Goal: Task Accomplishment & Management: Manage account settings

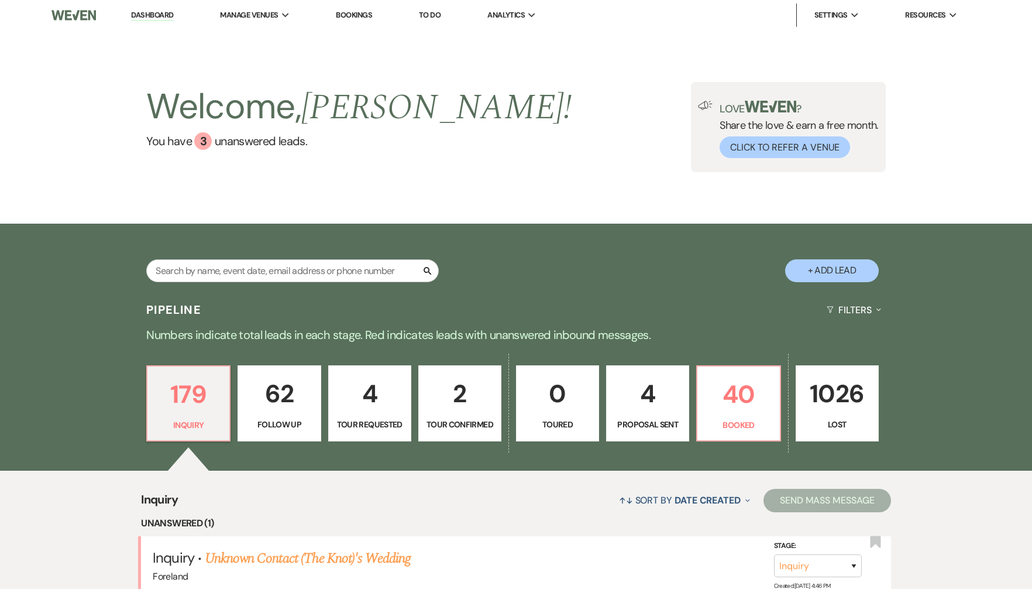
click at [354, 15] on link "Bookings" at bounding box center [354, 15] width 36 height 10
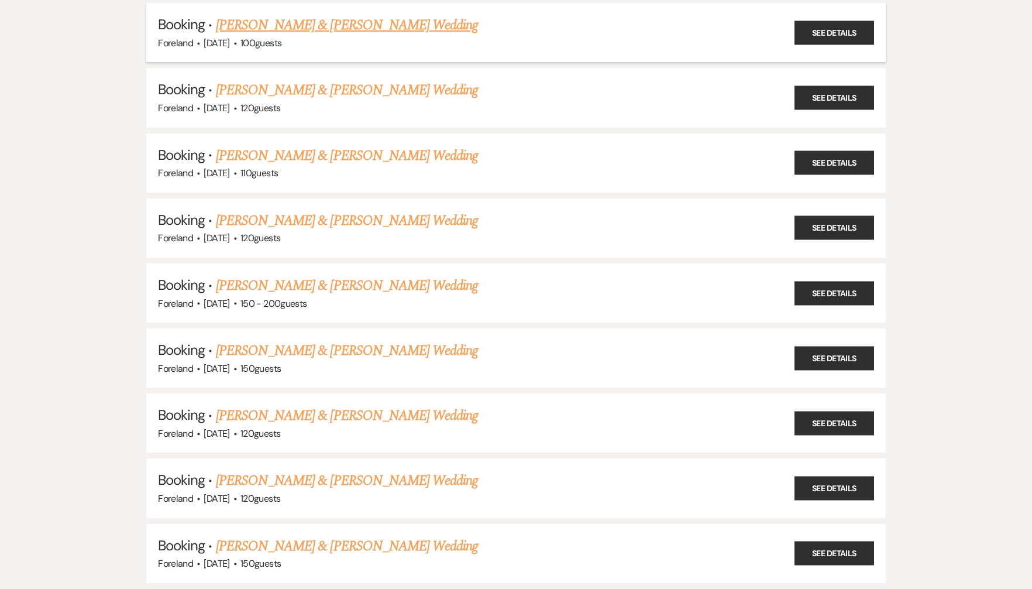
scroll to position [357, 0]
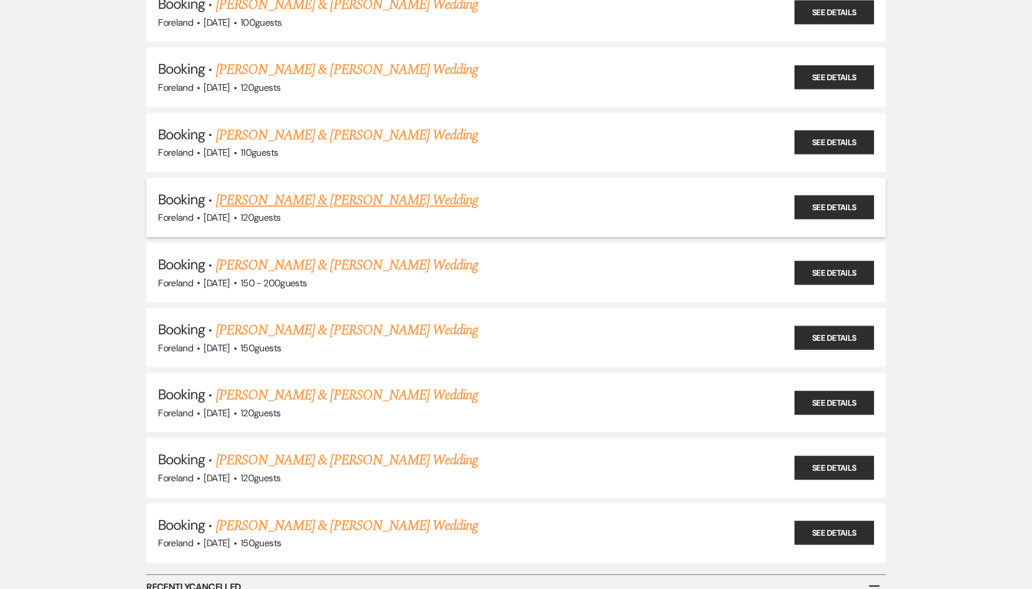
click at [353, 192] on link "[PERSON_NAME] & [PERSON_NAME] Wedding" at bounding box center [347, 200] width 262 height 21
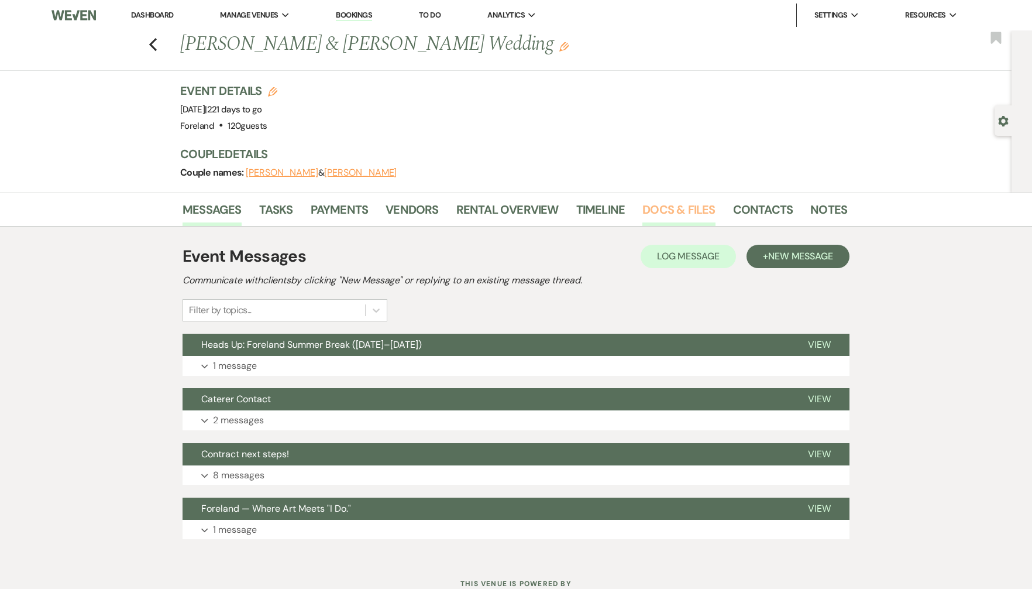
click at [662, 205] on link "Docs & Files" at bounding box center [678, 213] width 73 height 26
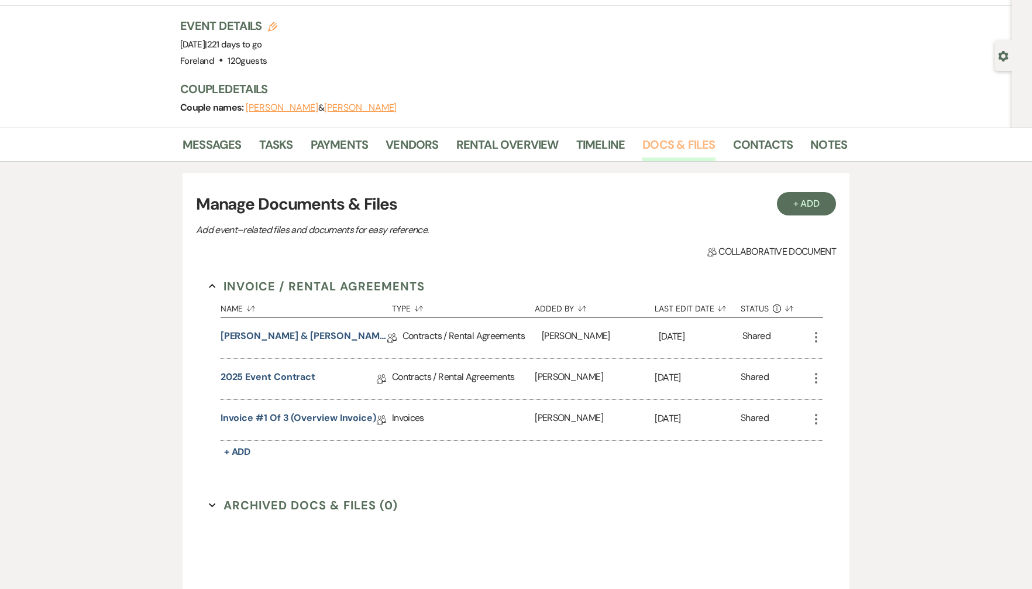
scroll to position [71, 0]
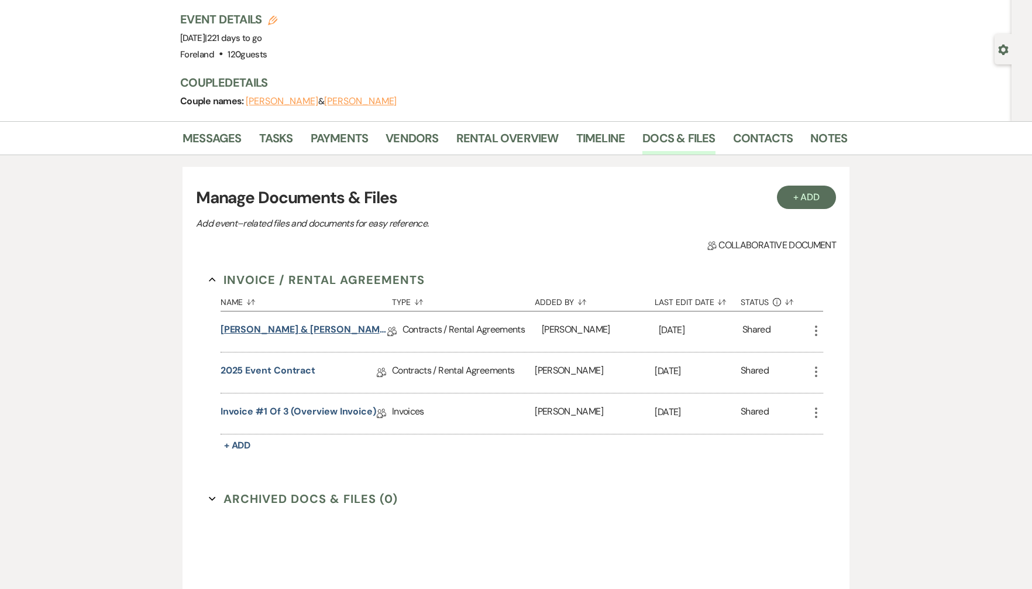
click at [312, 334] on link "[PERSON_NAME] & [PERSON_NAME]’s Wedding Agreement Cover Page" at bounding box center [304, 331] width 167 height 18
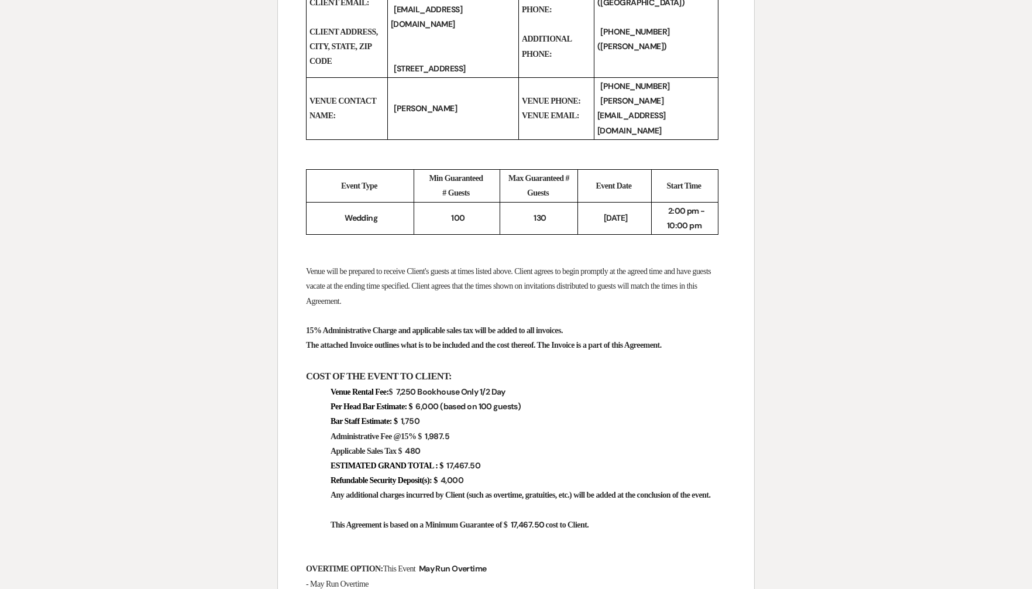
scroll to position [500, 0]
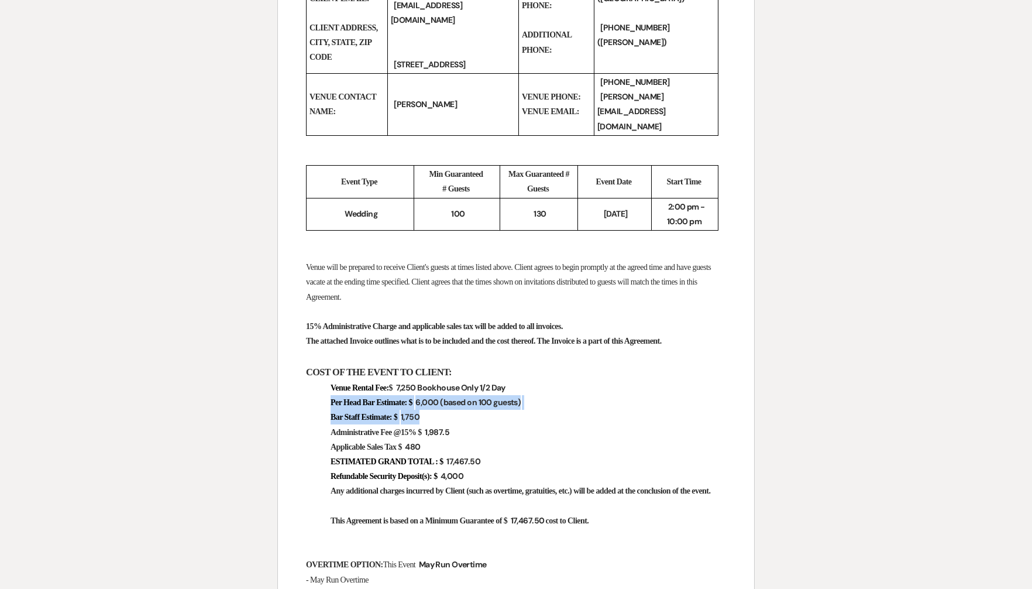
drag, startPoint x: 437, startPoint y: 418, endPoint x: 313, endPoint y: 406, distance: 124.1
copy div "Per Head Bar Estimate: $ ﻿ 6,000 (based on 100 guests) ﻿ Bar Staff Estimate: $"
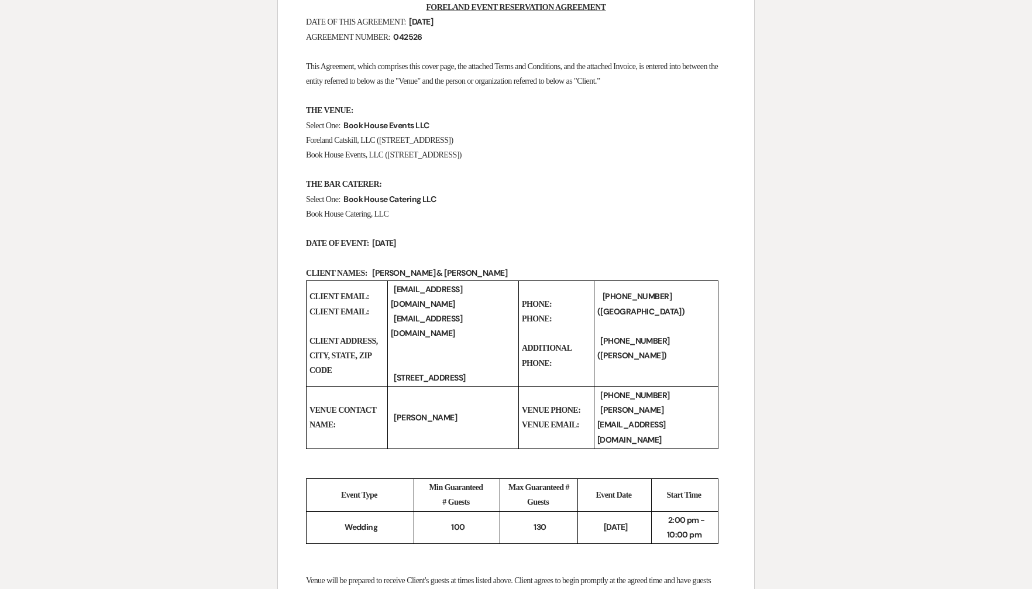
scroll to position [0, 0]
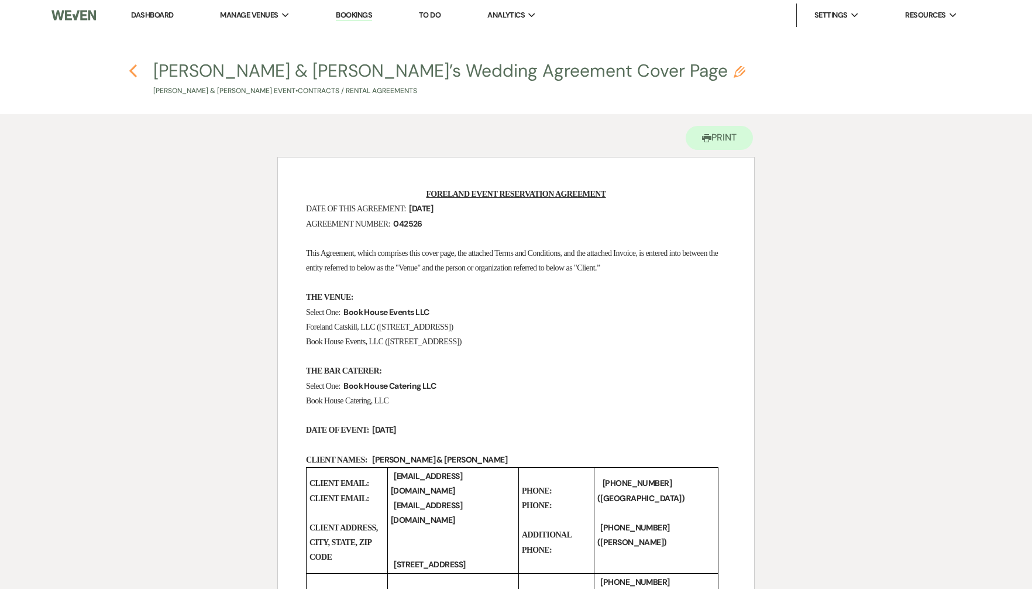
click at [132, 76] on icon "Previous" at bounding box center [133, 71] width 9 height 14
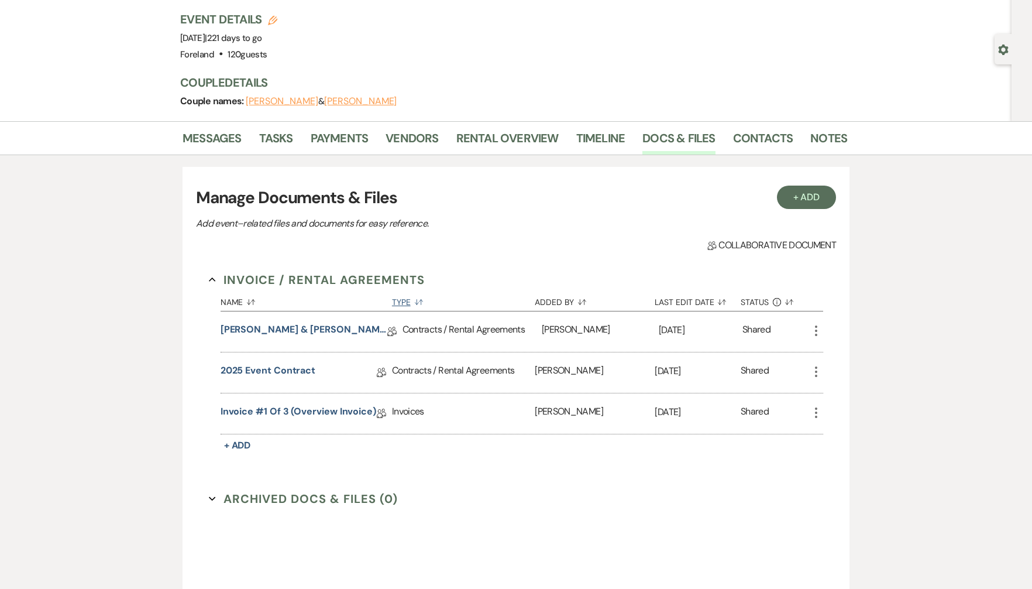
scroll to position [194, 0]
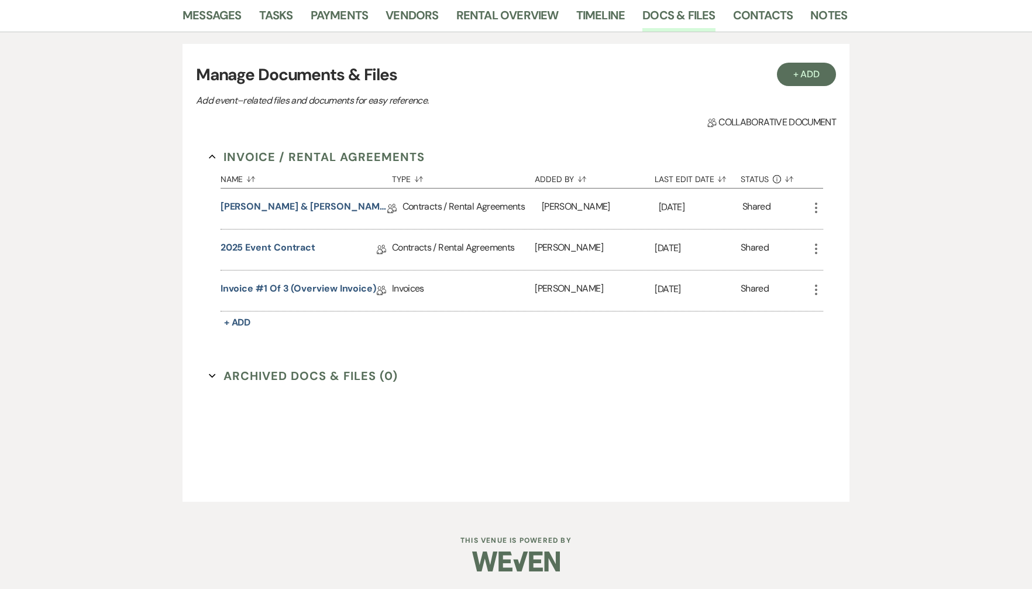
click at [214, 374] on icon "Expand" at bounding box center [212, 375] width 7 height 7
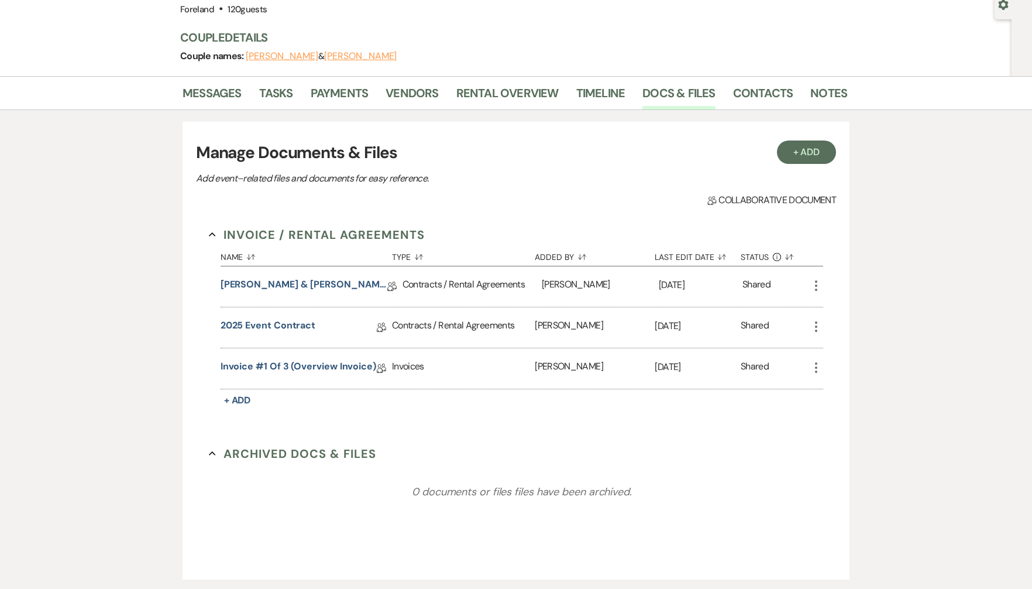
scroll to position [0, 0]
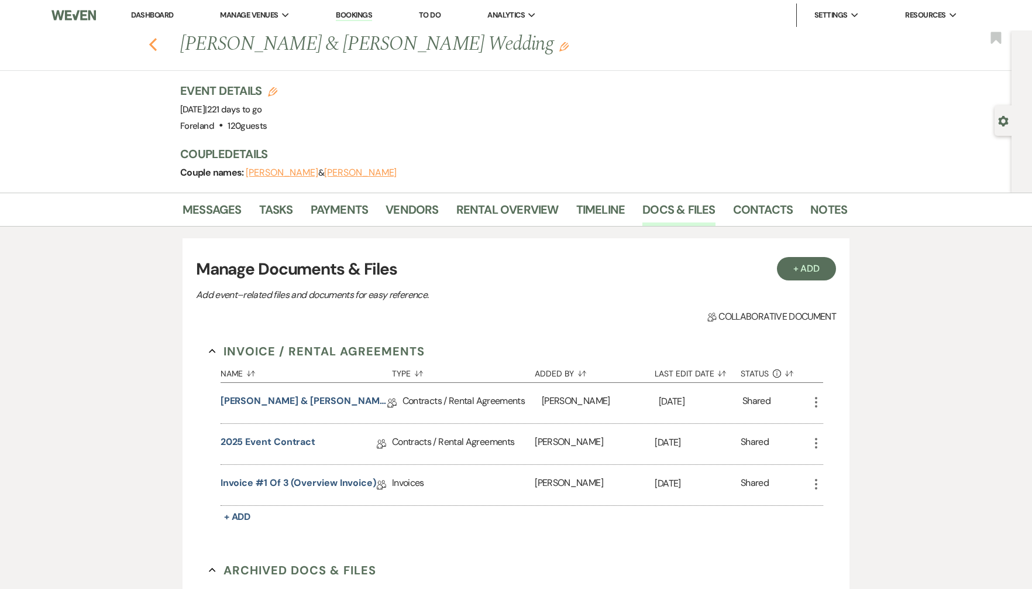
click at [154, 46] on icon "Previous" at bounding box center [153, 44] width 9 height 14
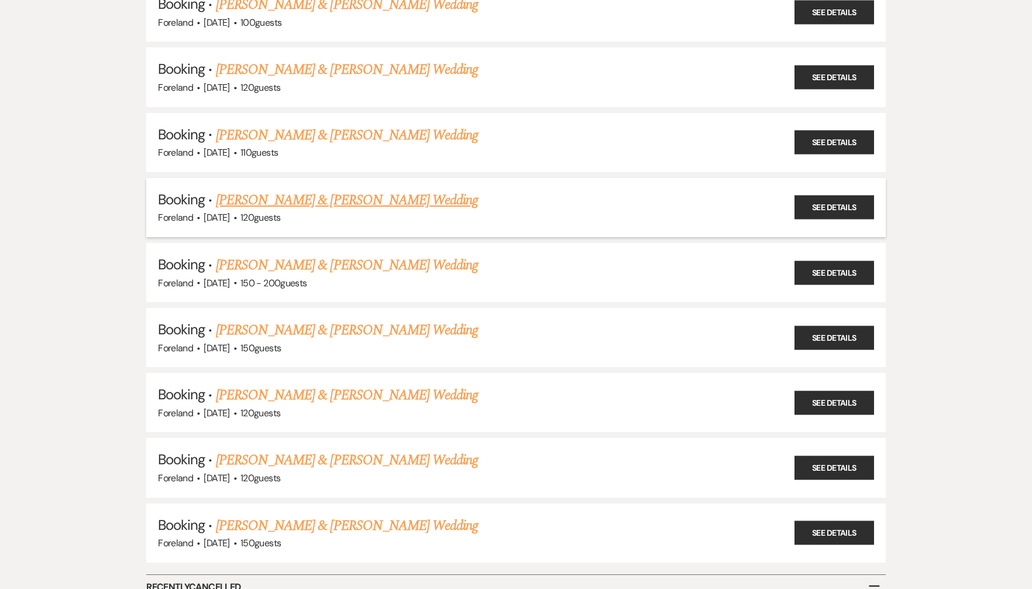
click at [267, 197] on link "[PERSON_NAME] & [PERSON_NAME] Wedding" at bounding box center [347, 200] width 262 height 21
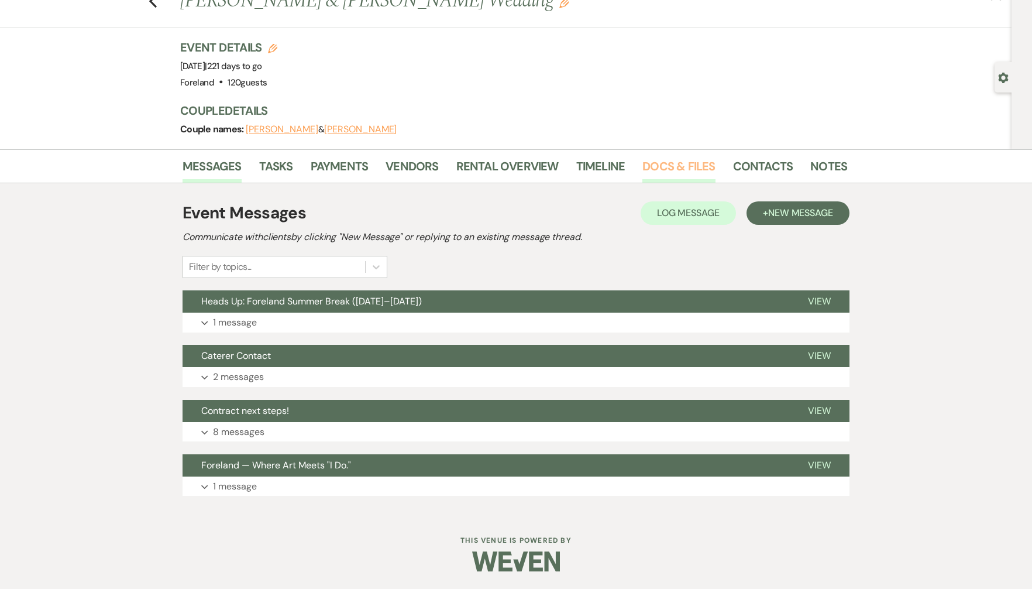
click at [671, 169] on link "Docs & Files" at bounding box center [678, 170] width 73 height 26
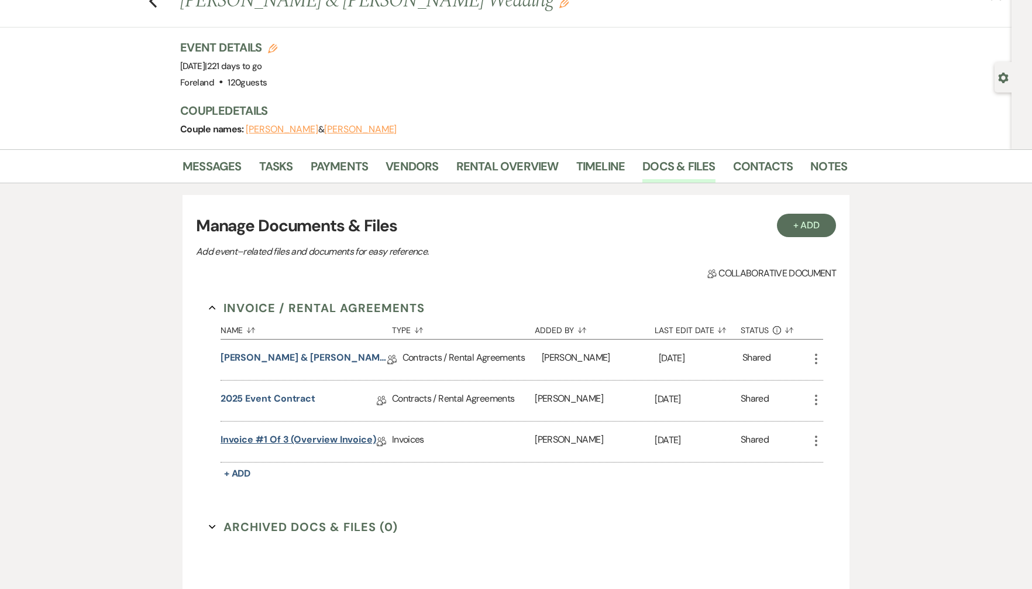
click at [273, 435] on link "Invoice #1 of 3 (overview invoice)" at bounding box center [299, 441] width 156 height 18
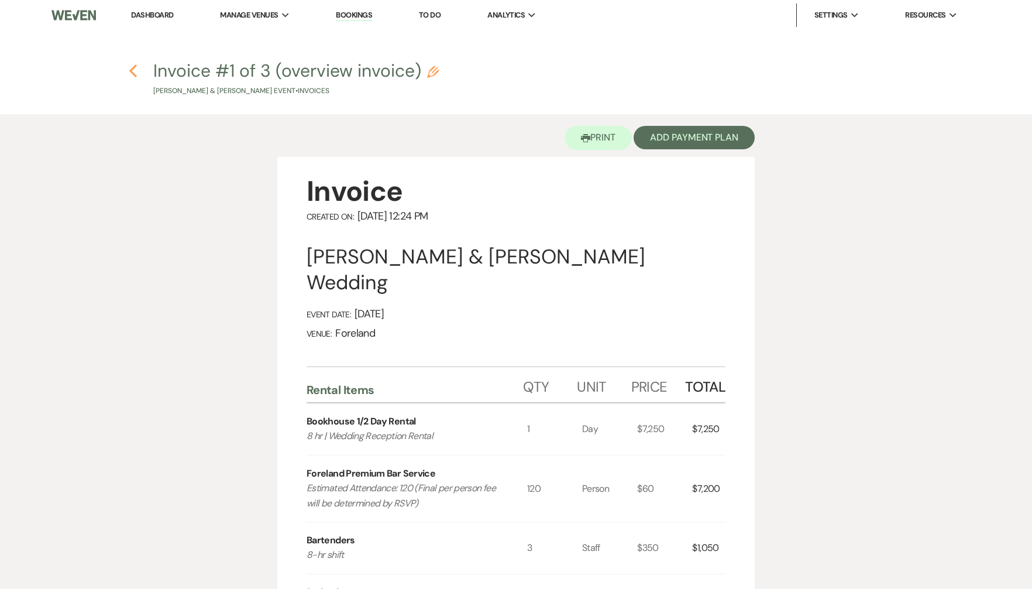
click at [137, 75] on icon "Previous" at bounding box center [133, 71] width 9 height 14
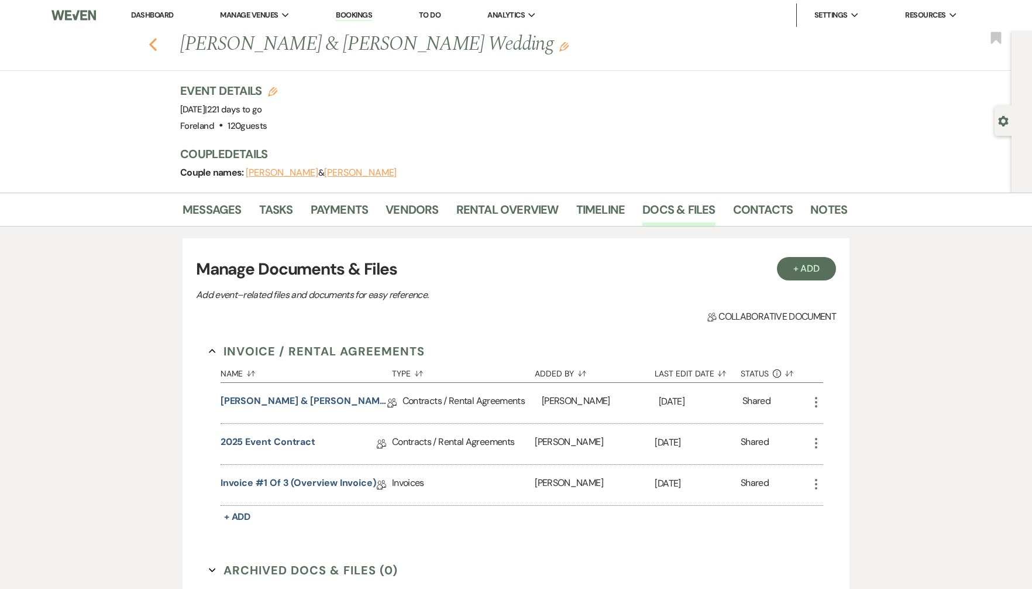
click at [151, 46] on use "button" at bounding box center [153, 44] width 8 height 13
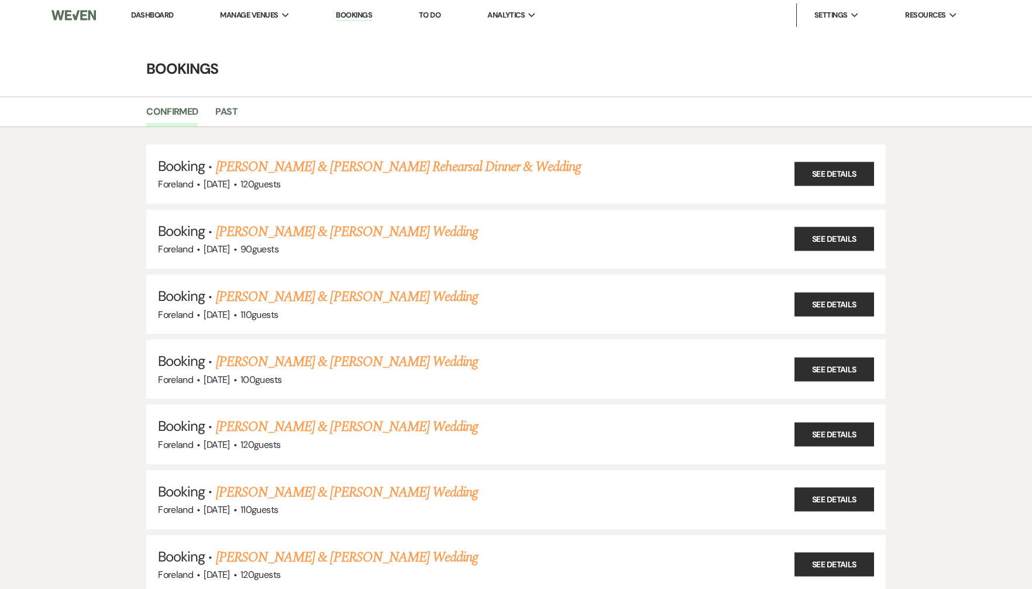
scroll to position [357, 0]
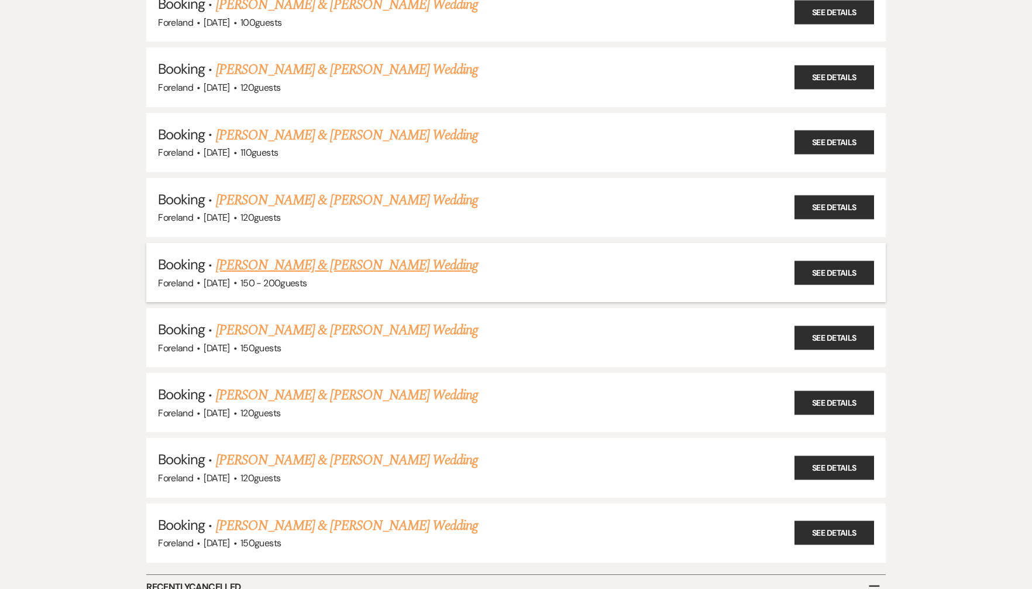
click at [354, 264] on link "[PERSON_NAME] & [PERSON_NAME] Wedding" at bounding box center [347, 265] width 262 height 21
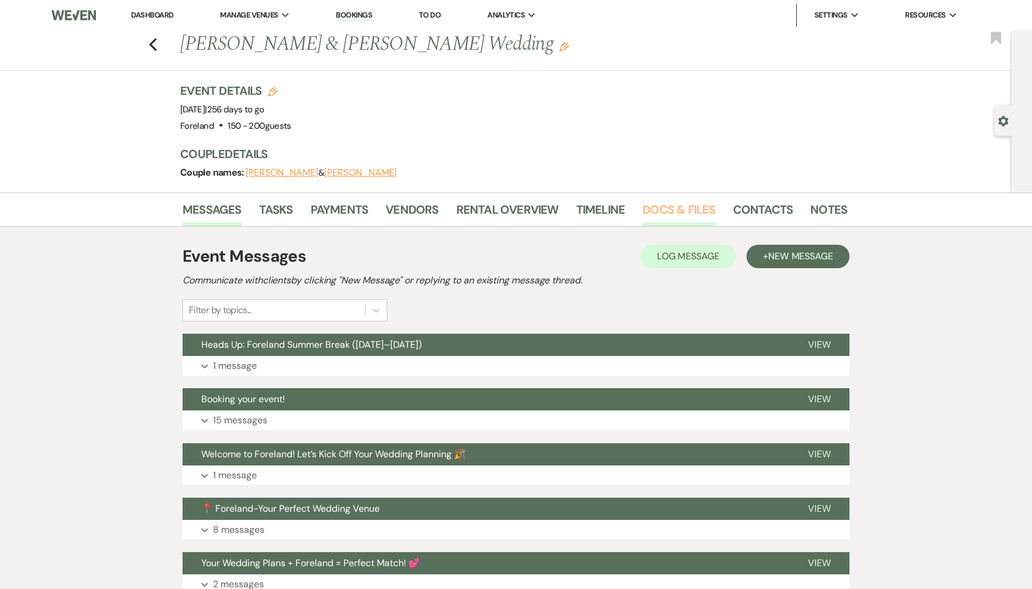
click at [652, 204] on link "Docs & Files" at bounding box center [678, 213] width 73 height 26
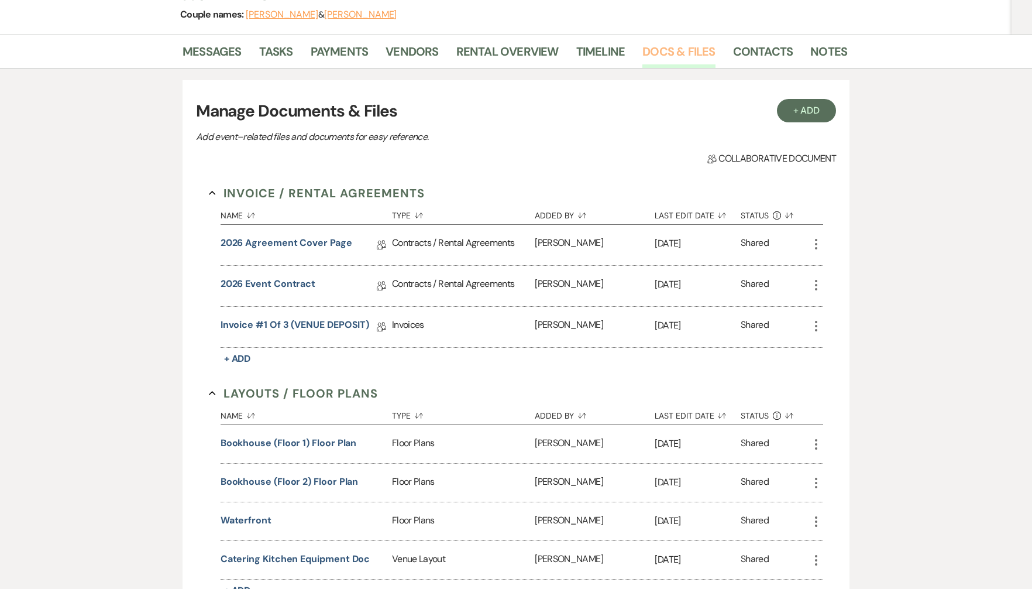
scroll to position [164, 0]
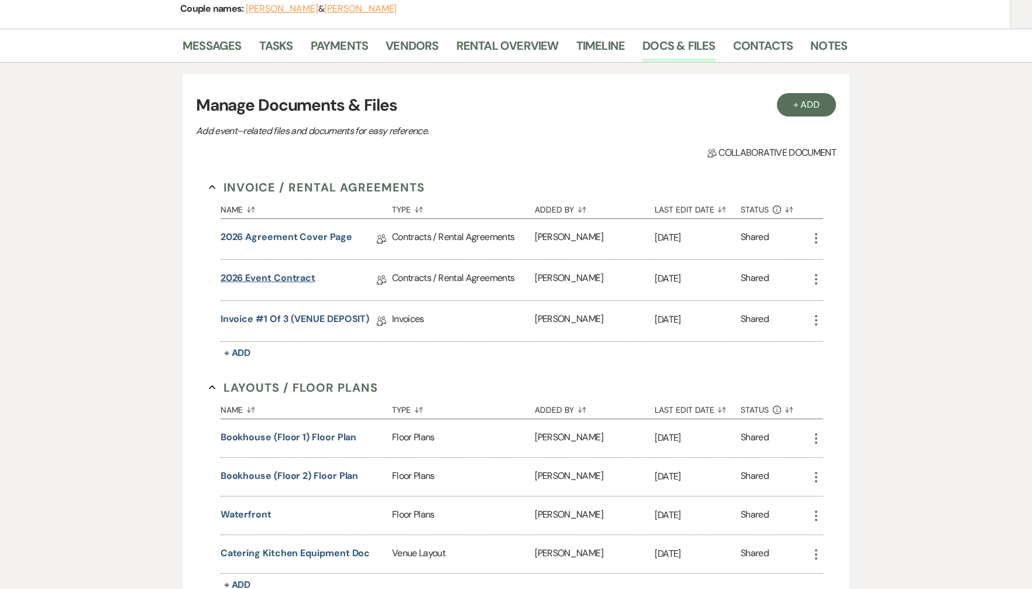
click at [283, 277] on link "2026 Event Contract" at bounding box center [268, 280] width 95 height 18
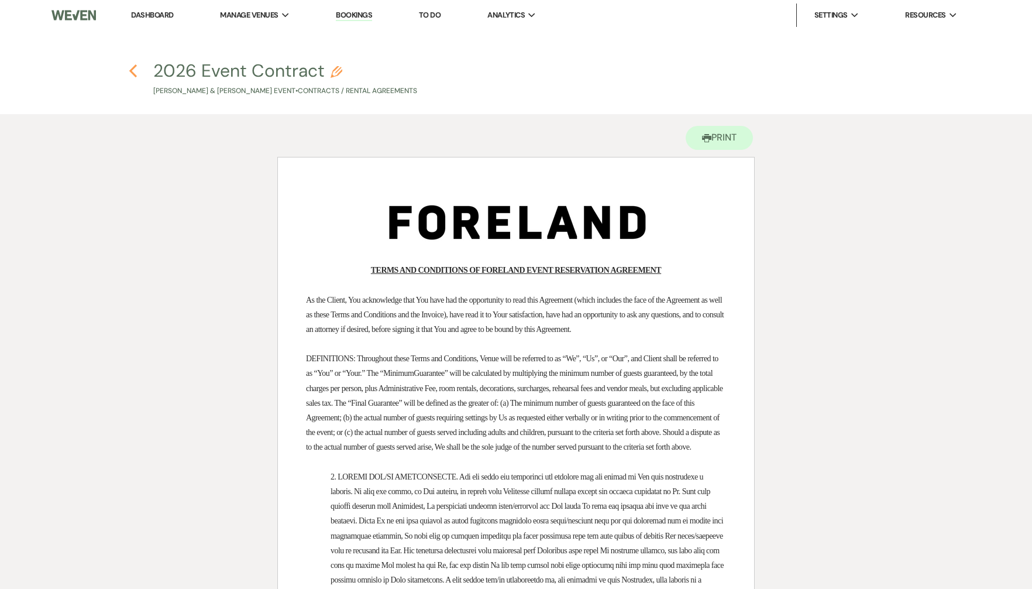
click at [133, 68] on use "button" at bounding box center [133, 70] width 8 height 13
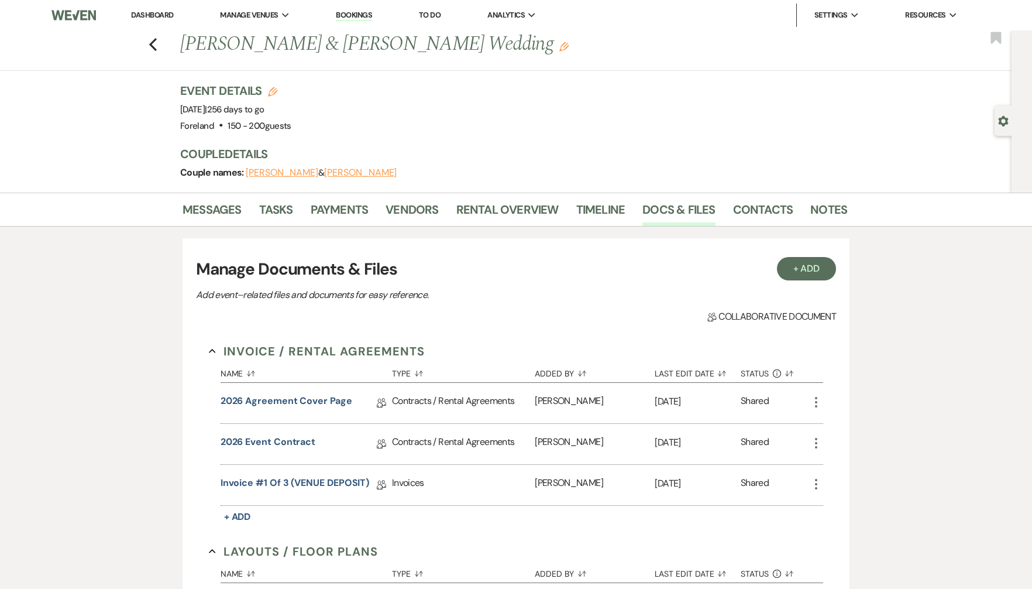
scroll to position [164, 0]
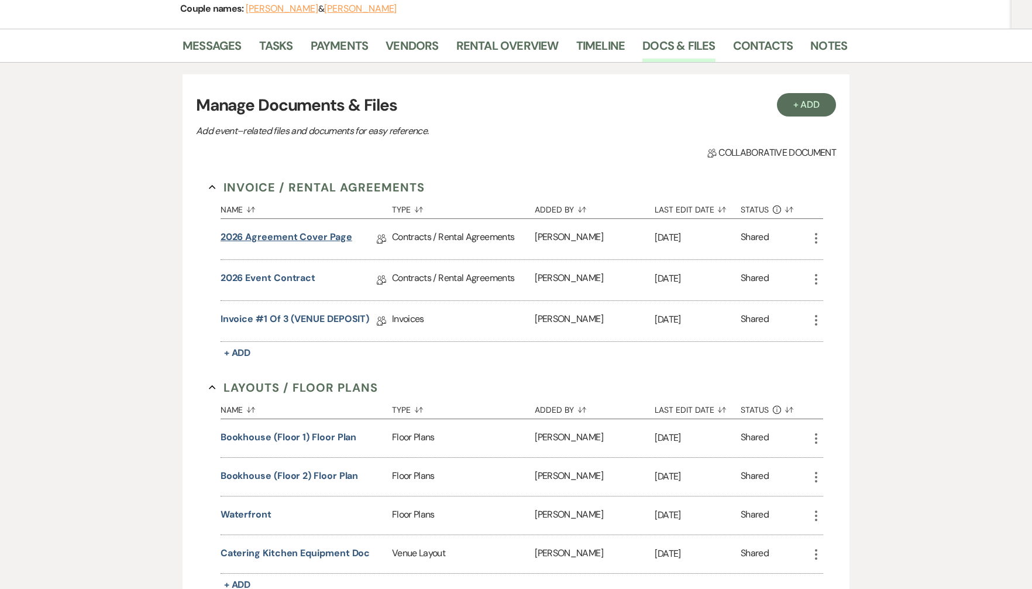
click at [304, 243] on link "2026 Agreement Cover Page" at bounding box center [287, 239] width 132 height 18
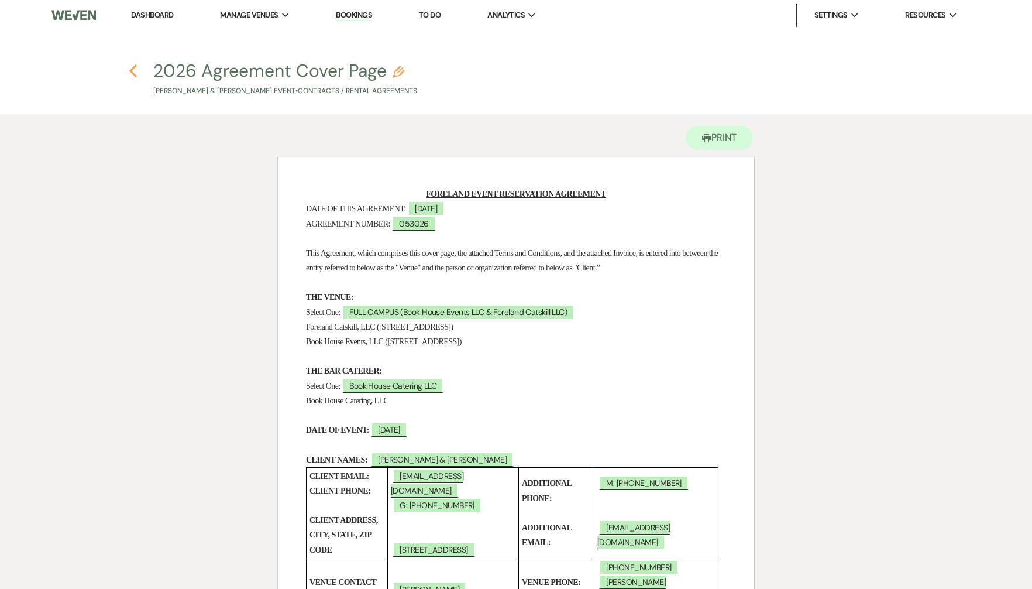
click at [130, 71] on use "button" at bounding box center [133, 70] width 8 height 13
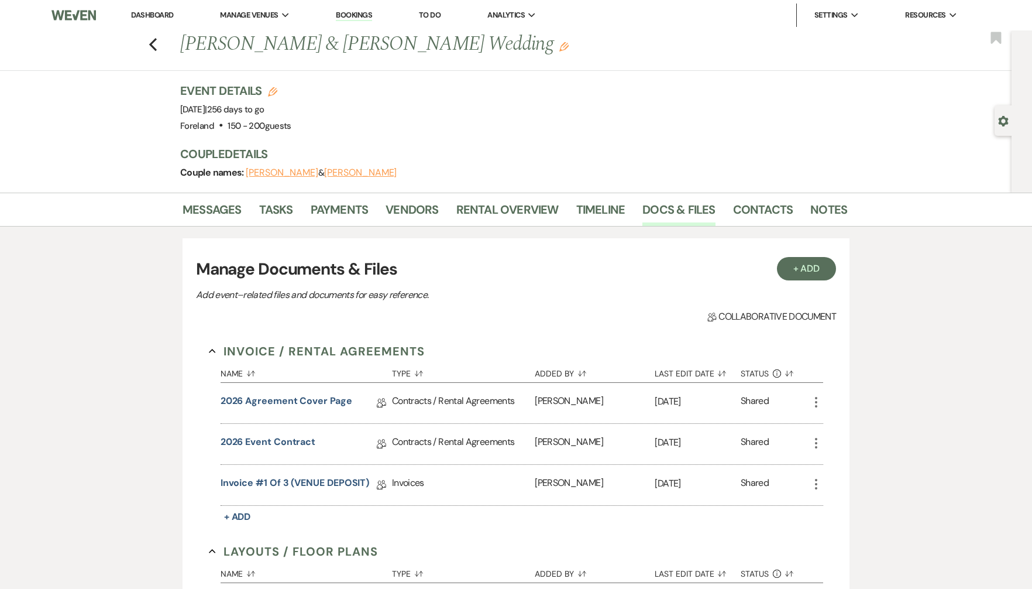
scroll to position [164, 0]
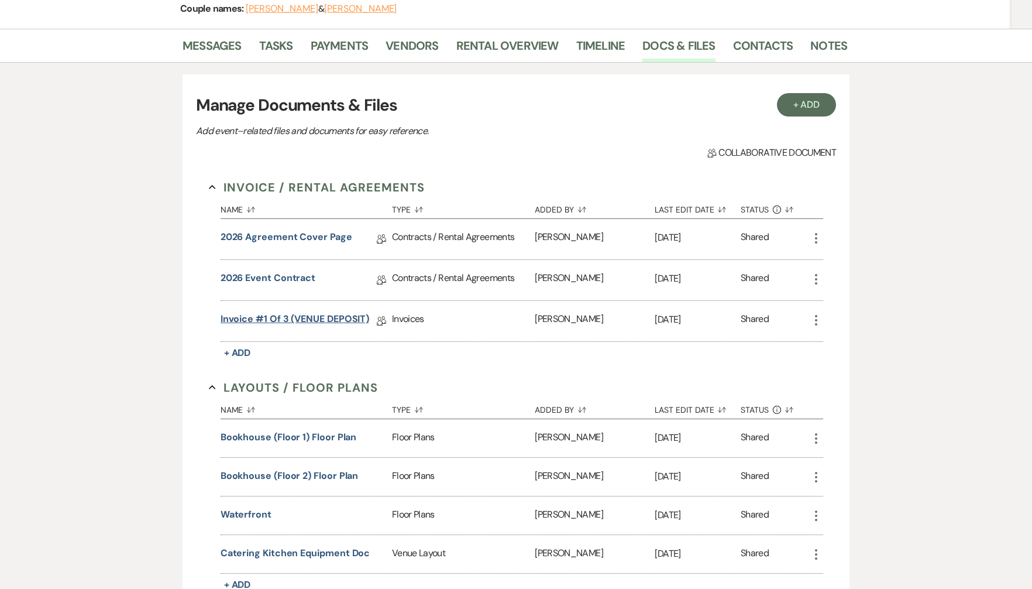
click at [278, 323] on link "Invoice #1 of 3 (VENUE DEPOSIT)" at bounding box center [295, 321] width 149 height 18
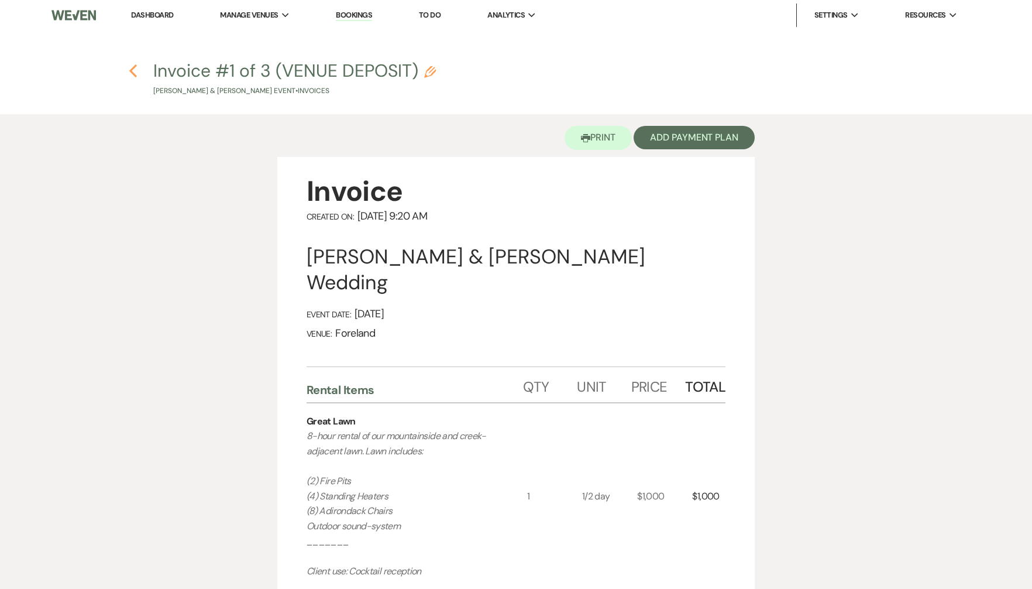
click at [133, 73] on use "button" at bounding box center [133, 70] width 8 height 13
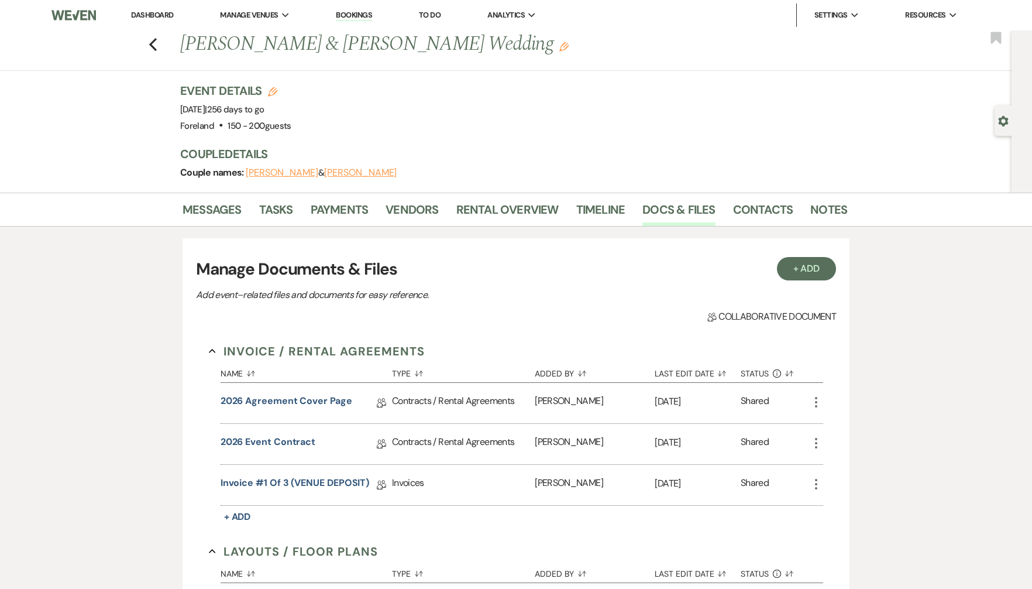
scroll to position [164, 0]
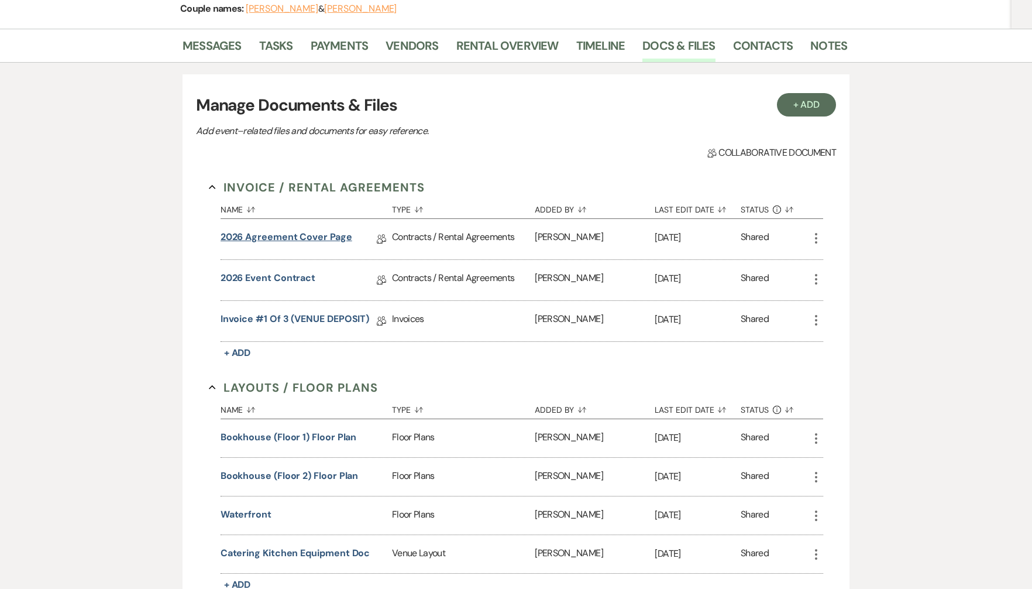
click at [298, 240] on link "2026 Agreement Cover Page" at bounding box center [287, 239] width 132 height 18
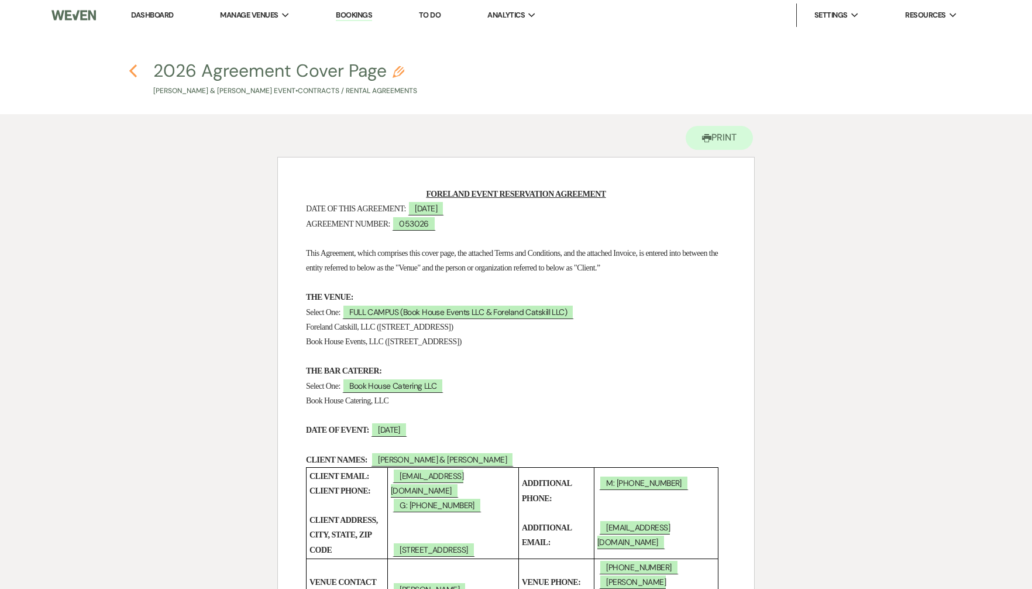
click at [134, 74] on use "button" at bounding box center [133, 70] width 8 height 13
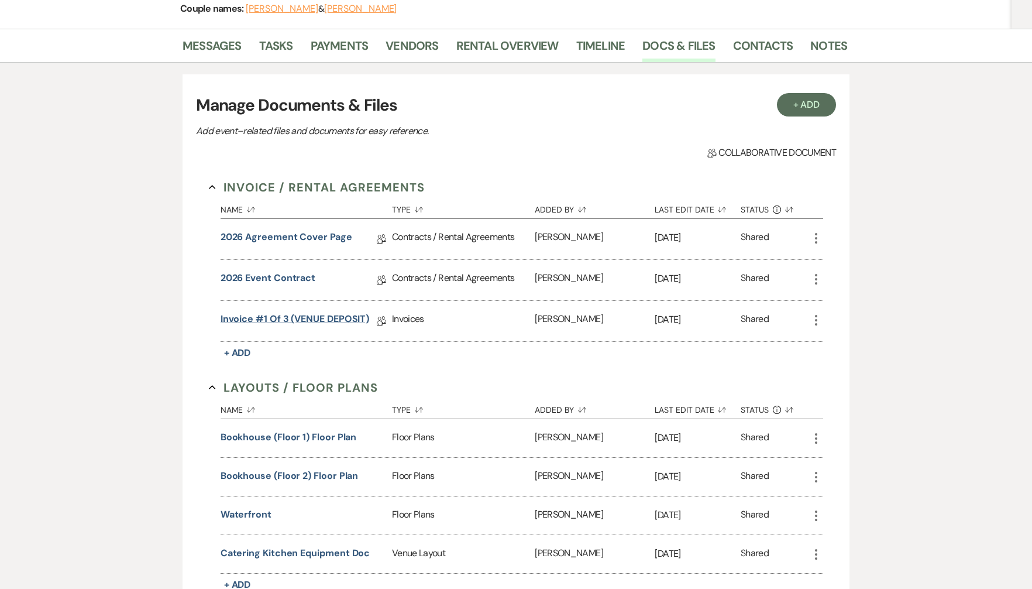
click at [328, 320] on link "Invoice #1 of 3 (VENUE DEPOSIT)" at bounding box center [295, 321] width 149 height 18
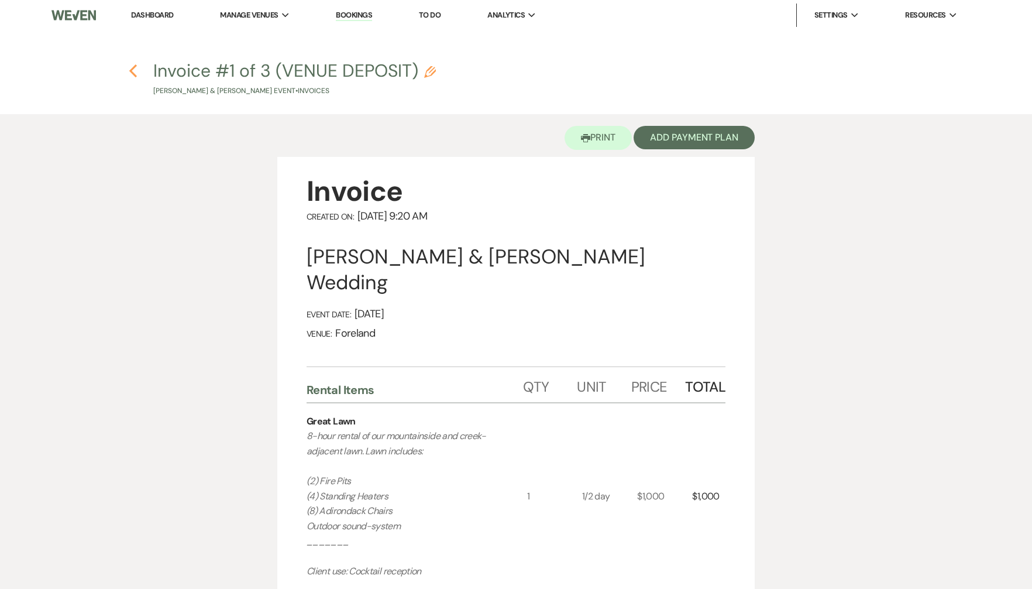
click at [136, 73] on icon "Previous" at bounding box center [133, 71] width 9 height 14
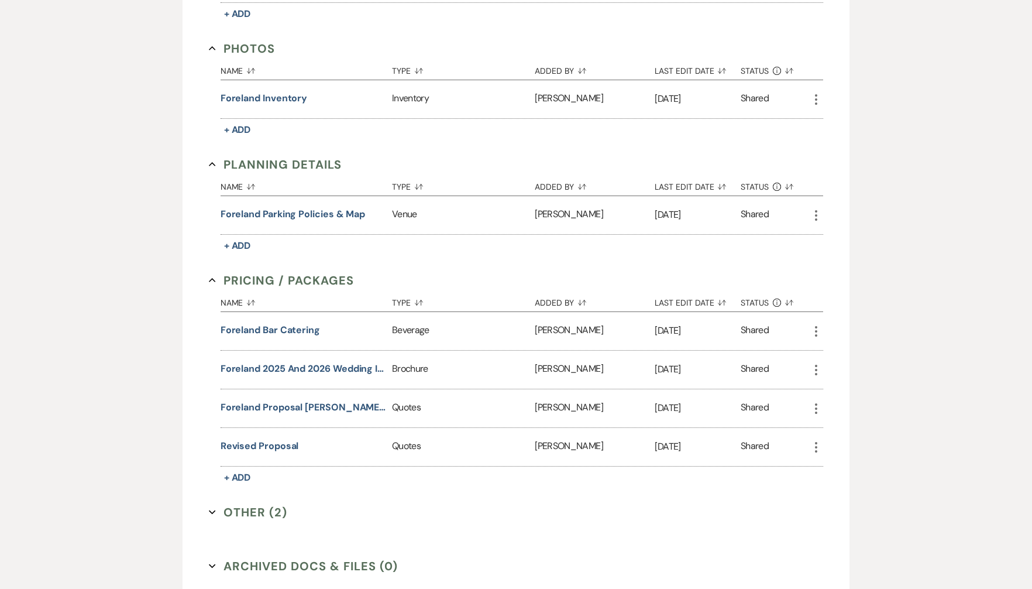
scroll to position [745, 0]
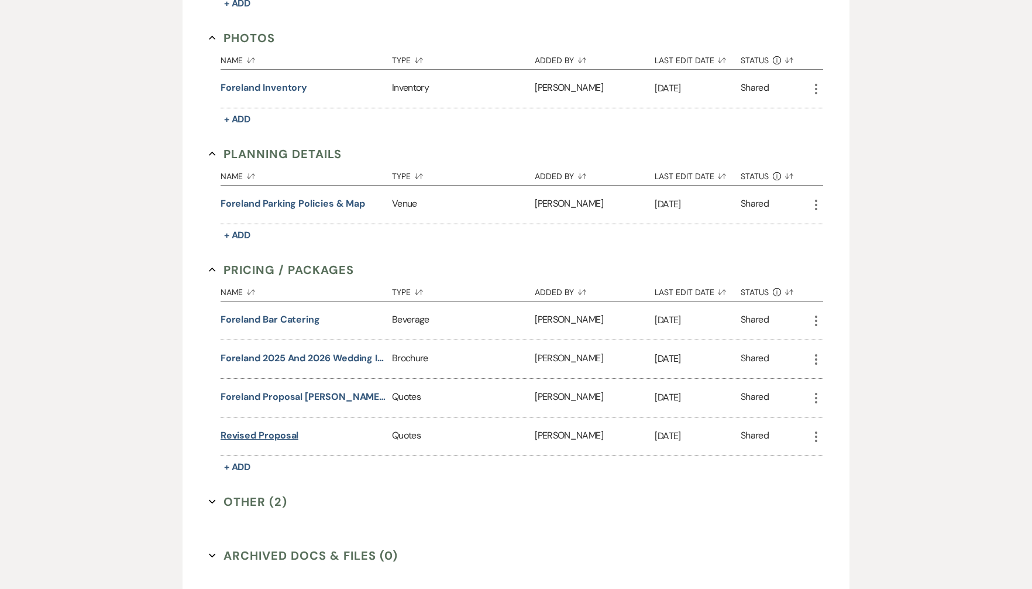
click at [269, 432] on button "Revised Proposal" at bounding box center [260, 435] width 78 height 14
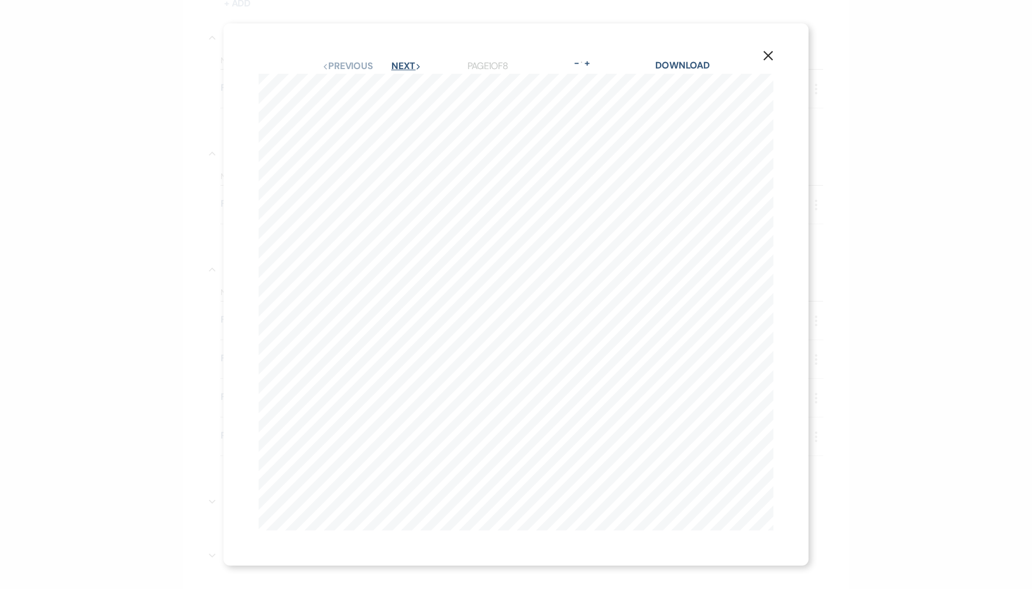
click at [420, 62] on button "Next Next" at bounding box center [406, 65] width 30 height 9
click at [405, 61] on button "Next Next" at bounding box center [406, 65] width 30 height 9
click at [418, 64] on icon "Next" at bounding box center [418, 67] width 6 height 6
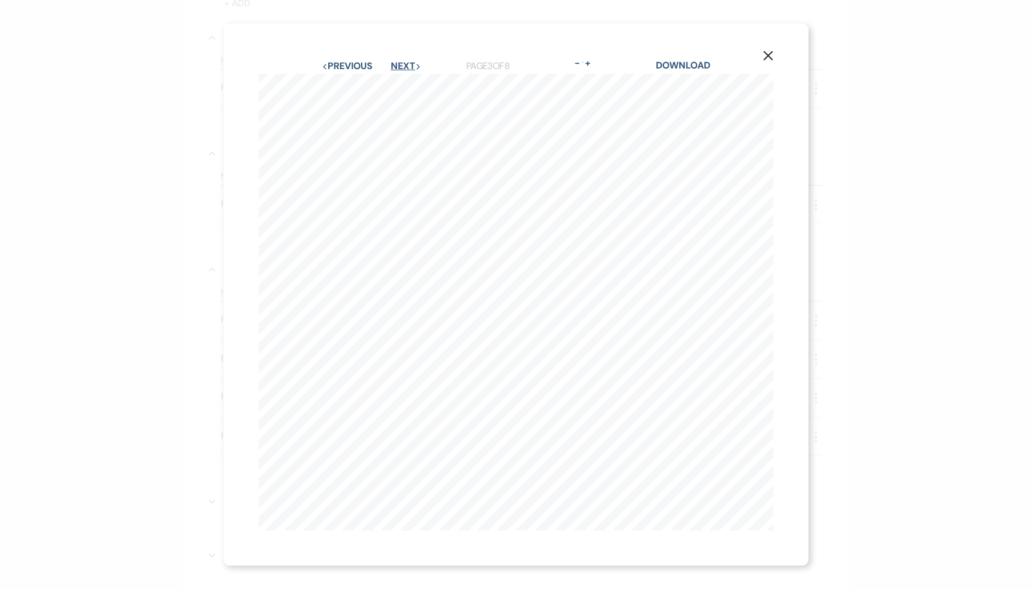
scroll to position [0, 0]
click at [418, 64] on icon "Next" at bounding box center [418, 67] width 6 height 6
click at [410, 65] on button "Next Next" at bounding box center [406, 65] width 30 height 9
click at [359, 63] on button "Previous Previous" at bounding box center [347, 65] width 51 height 9
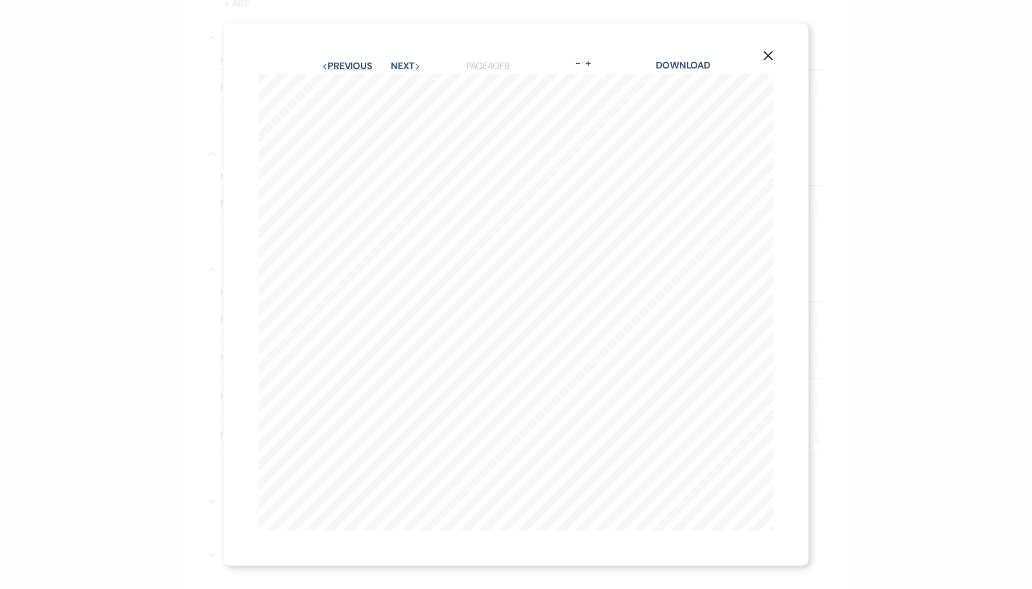
click at [359, 63] on button "Previous Previous" at bounding box center [347, 65] width 51 height 9
click at [400, 63] on button "Next Next" at bounding box center [406, 65] width 30 height 9
click at [344, 65] on button "Previous Previous" at bounding box center [347, 65] width 51 height 9
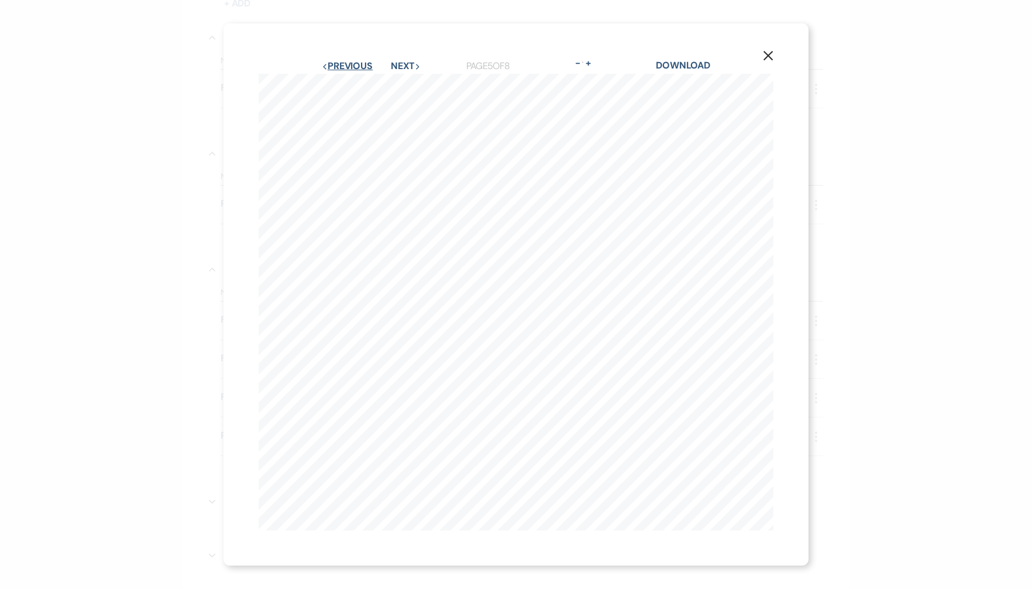
click at [344, 65] on button "Previous Previous" at bounding box center [347, 65] width 51 height 9
click at [410, 64] on button "Next Next" at bounding box center [406, 65] width 30 height 9
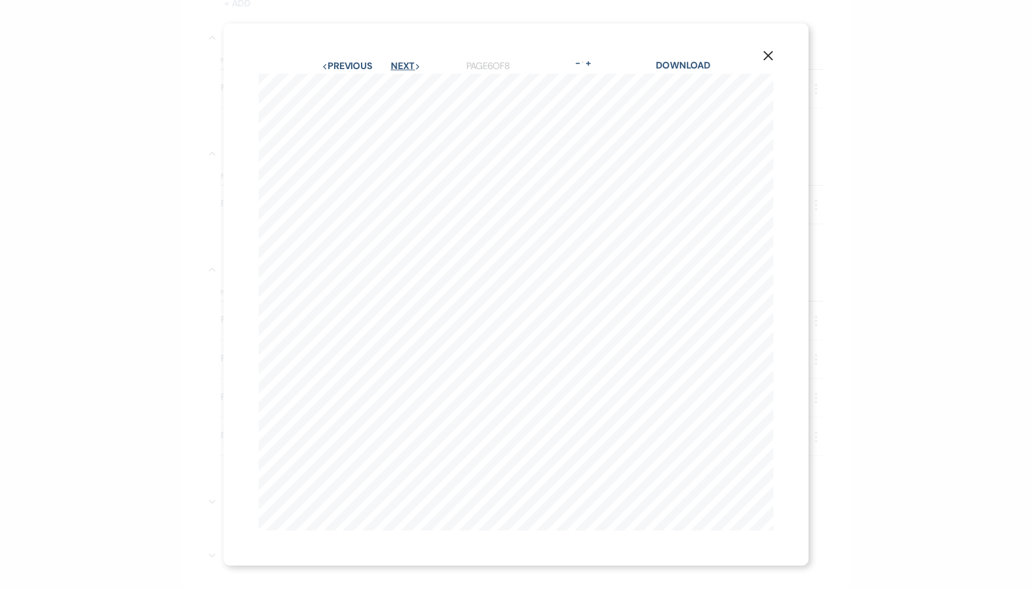
click at [410, 64] on button "Next Next" at bounding box center [406, 65] width 30 height 9
click at [771, 55] on icon "X" at bounding box center [768, 55] width 11 height 11
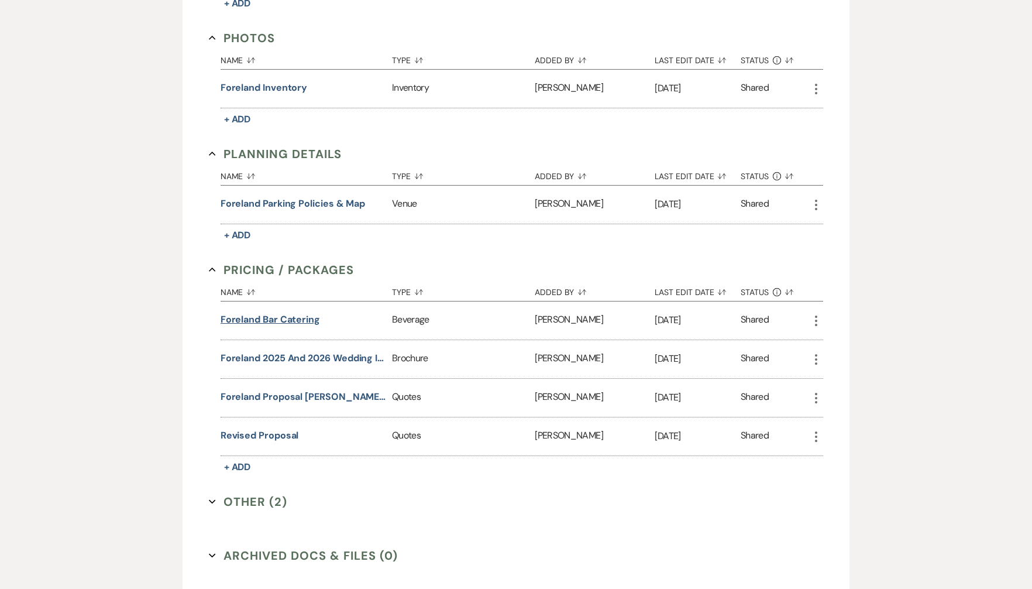
click at [248, 314] on button "Foreland Bar Catering" at bounding box center [270, 319] width 99 height 14
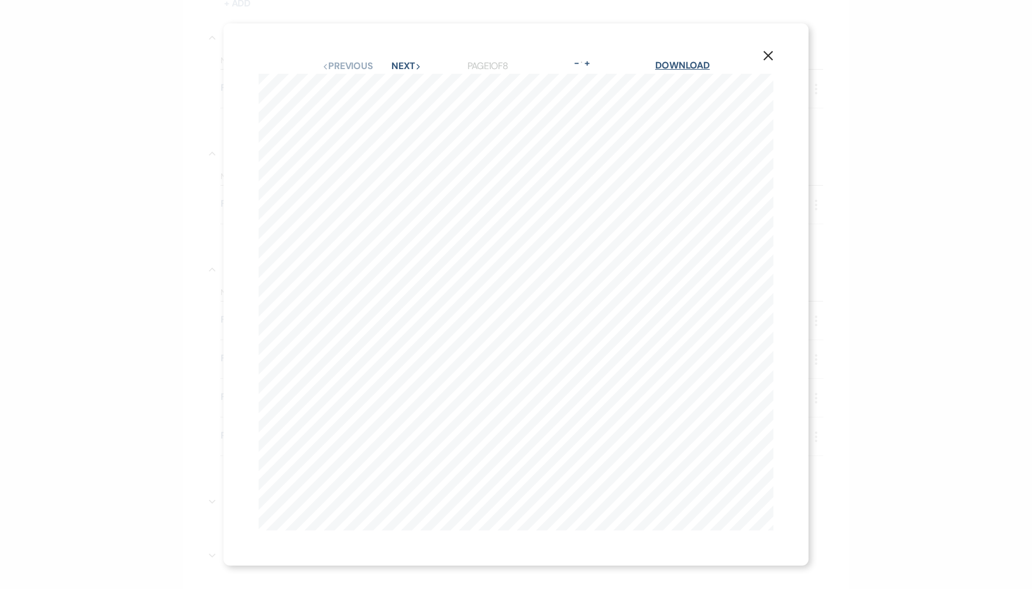
click at [688, 67] on link "Download" at bounding box center [682, 65] width 54 height 12
click at [411, 68] on button "Next Next" at bounding box center [406, 65] width 30 height 9
click at [407, 64] on button "Next Next" at bounding box center [406, 65] width 30 height 9
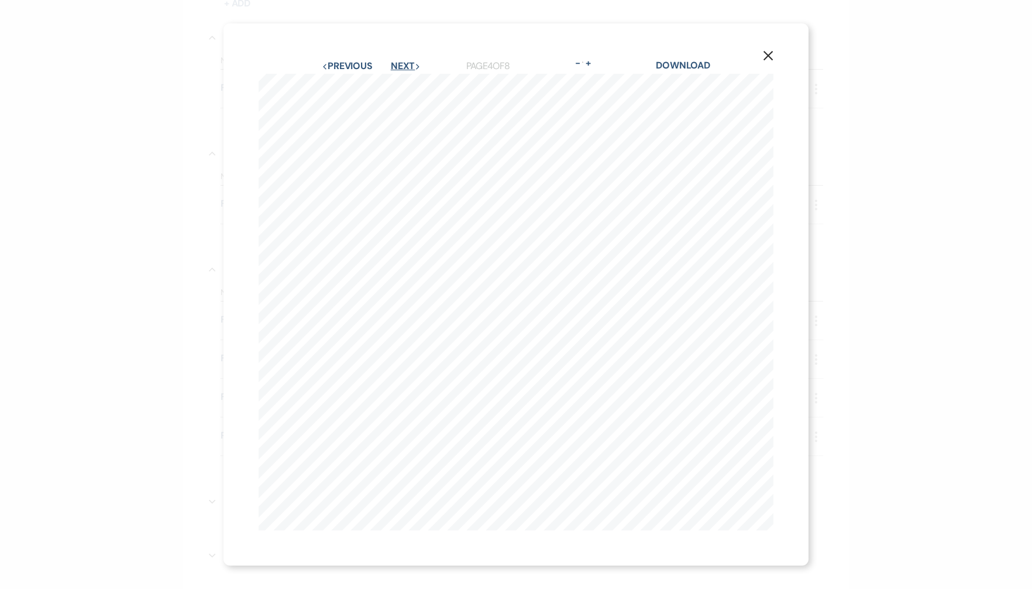
scroll to position [0, 293]
click at [398, 66] on button "Next Next" at bounding box center [406, 65] width 30 height 9
click at [398, 68] on button "Next Next" at bounding box center [406, 65] width 30 height 9
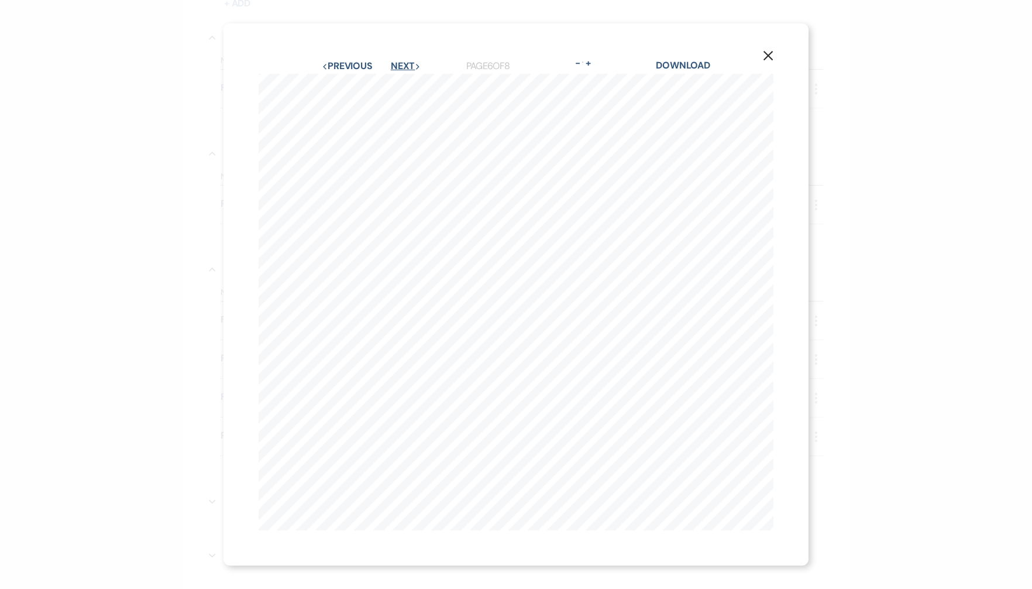
click at [414, 61] on button "Next Next" at bounding box center [406, 65] width 30 height 9
click at [403, 67] on button "Next Next" at bounding box center [406, 65] width 30 height 9
click at [102, 336] on div "X Previous Previous Next Next Page 8 of 8 - Zoom + Download FORELAND BAR CATERI…" at bounding box center [516, 294] width 1032 height 589
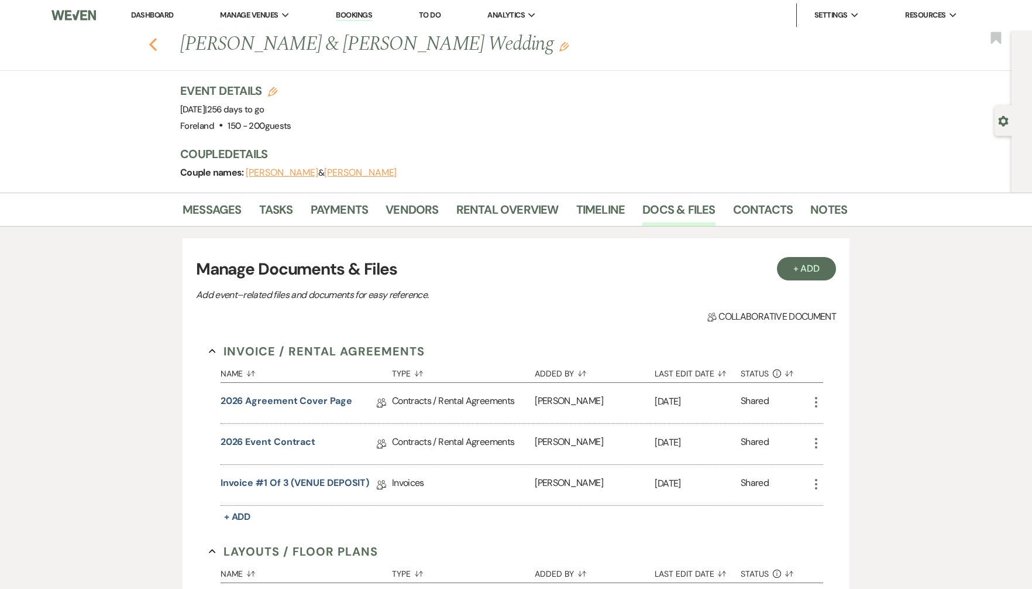
click at [153, 42] on use "button" at bounding box center [153, 44] width 8 height 13
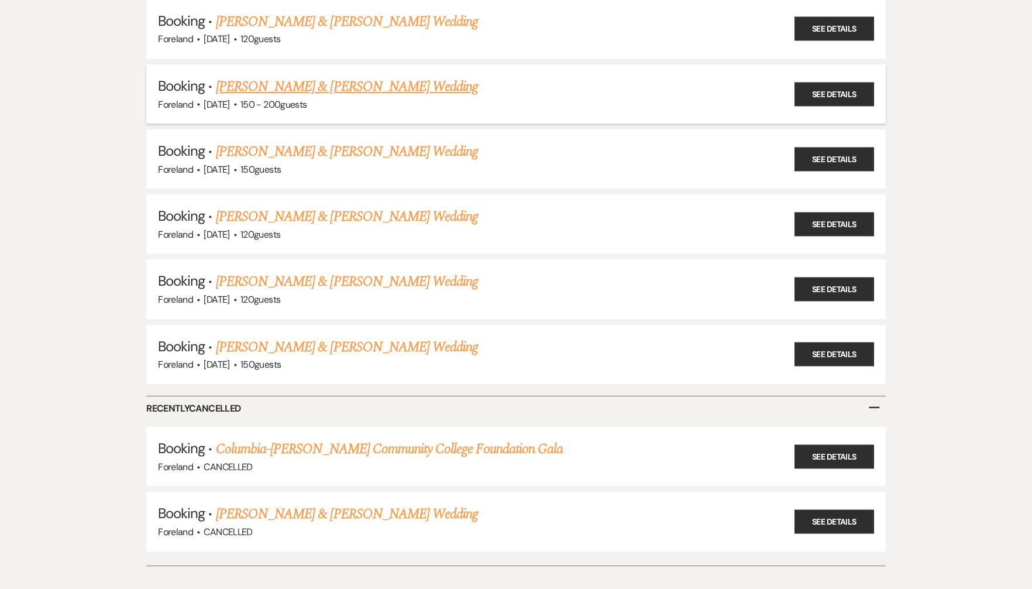
scroll to position [547, 0]
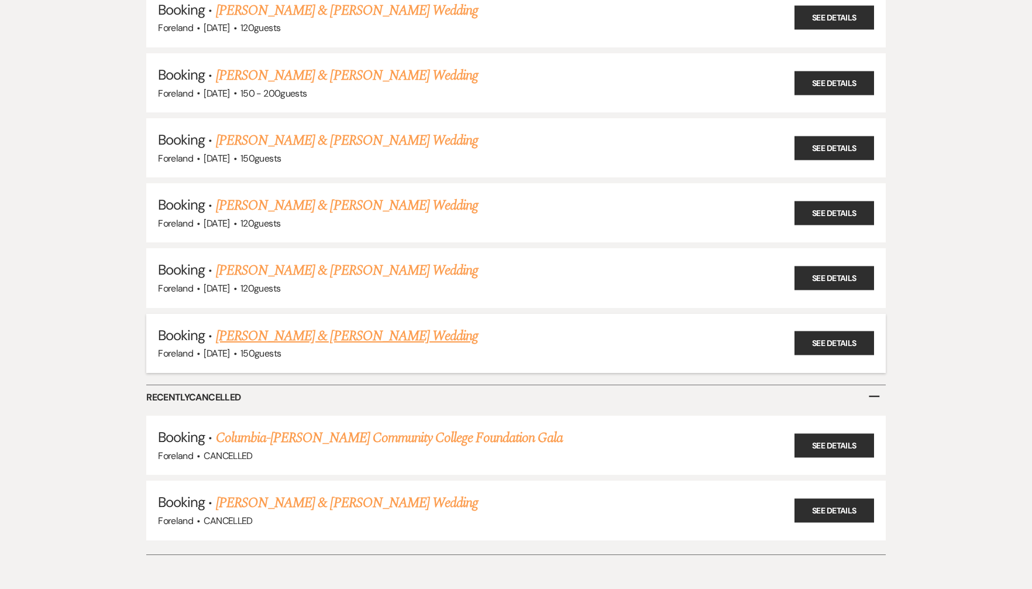
click at [283, 325] on link "[PERSON_NAME] & [PERSON_NAME] Wedding" at bounding box center [347, 335] width 262 height 21
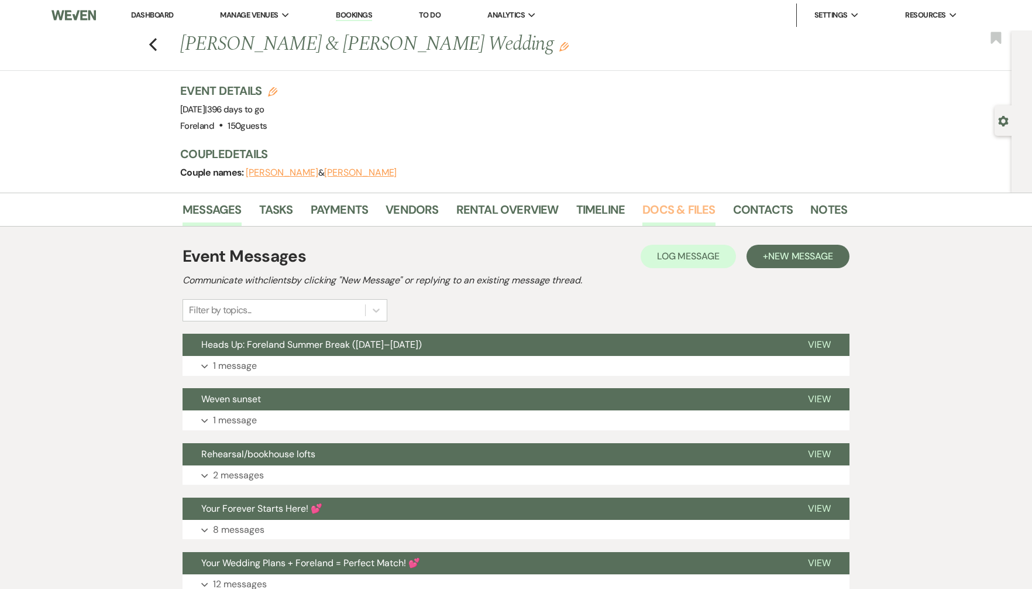
click at [660, 209] on link "Docs & Files" at bounding box center [678, 213] width 73 height 26
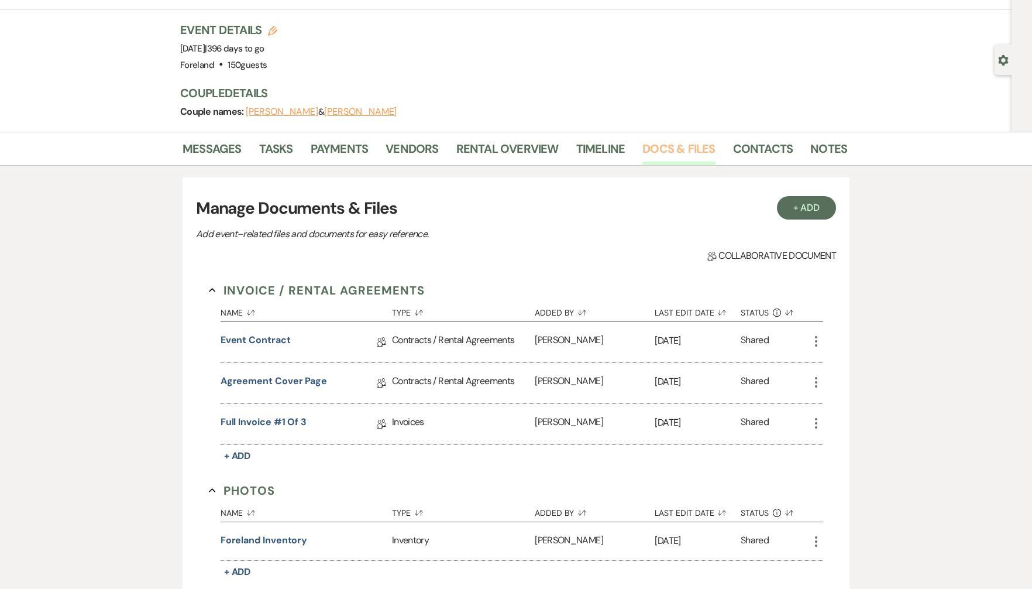
scroll to position [61, 0]
click at [243, 381] on link "Agreement Cover Page" at bounding box center [274, 382] width 106 height 18
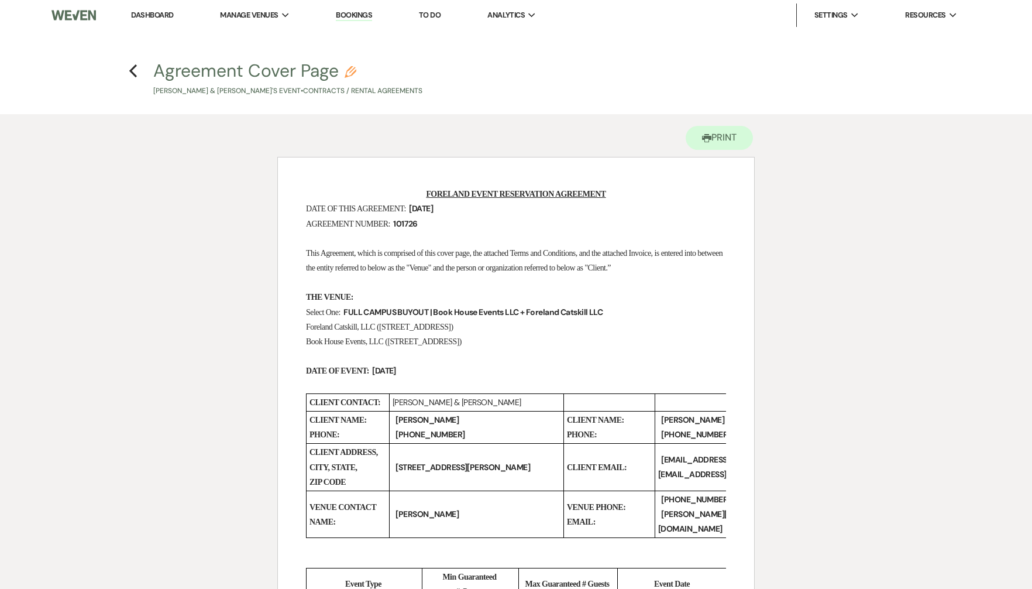
click at [138, 74] on h4 "Previous Agreement Cover Page Pencil [PERSON_NAME] & [PERSON_NAME]'s Event • Co…" at bounding box center [516, 78] width 843 height 38
click at [130, 71] on use "button" at bounding box center [133, 70] width 8 height 13
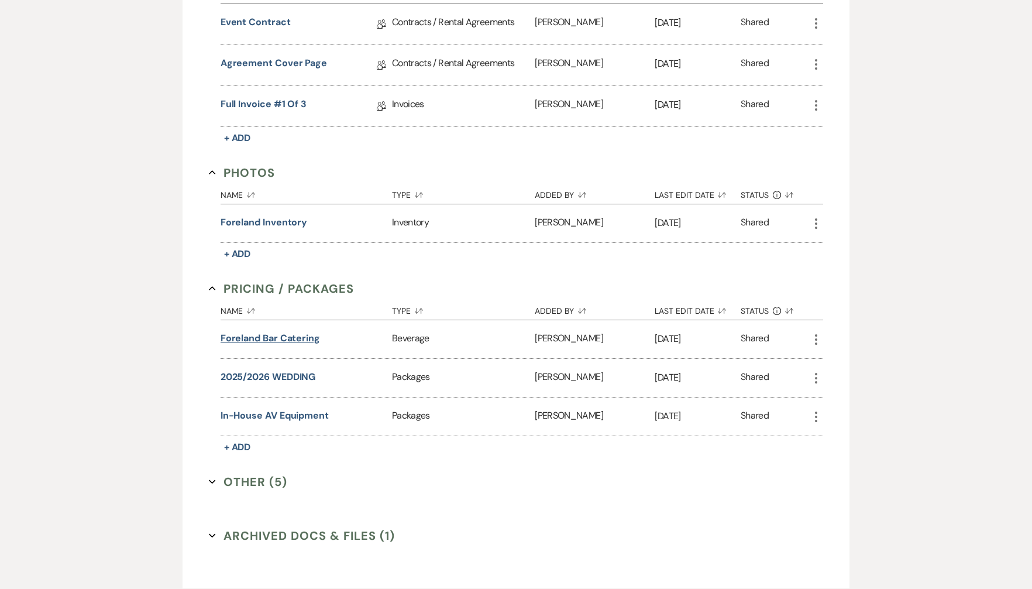
scroll to position [463, 0]
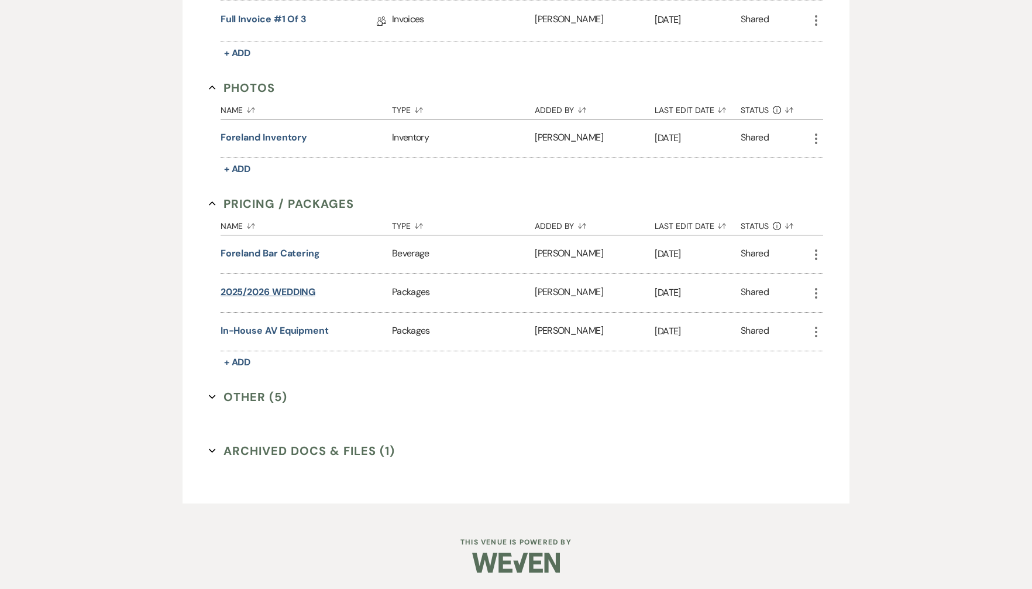
click at [274, 288] on button "2025/2026 WEDDING" at bounding box center [268, 292] width 95 height 14
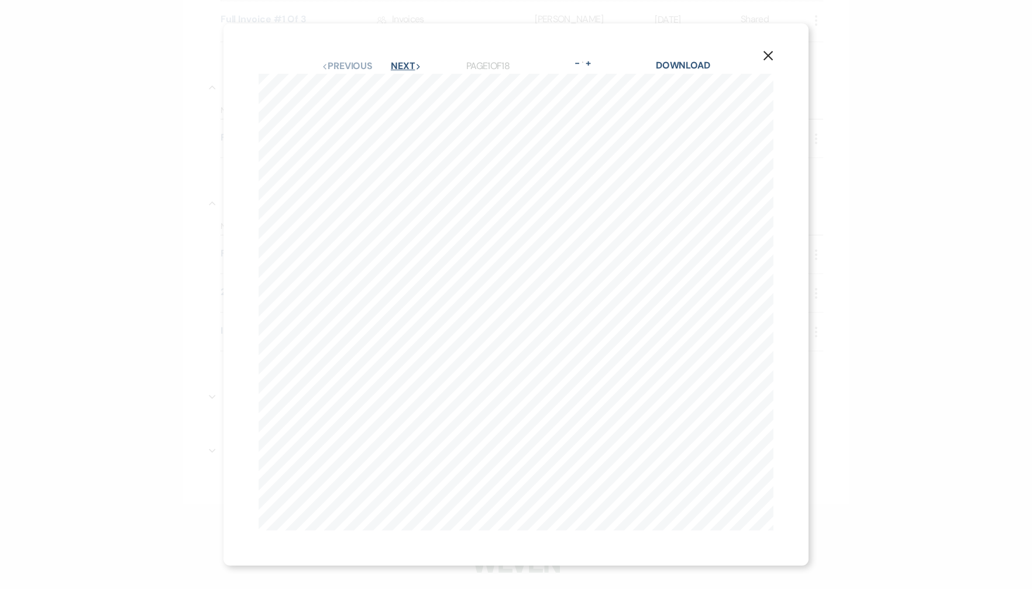
click at [402, 61] on button "Next Next" at bounding box center [406, 65] width 30 height 9
click at [402, 61] on button "Next Next" at bounding box center [405, 65] width 30 height 9
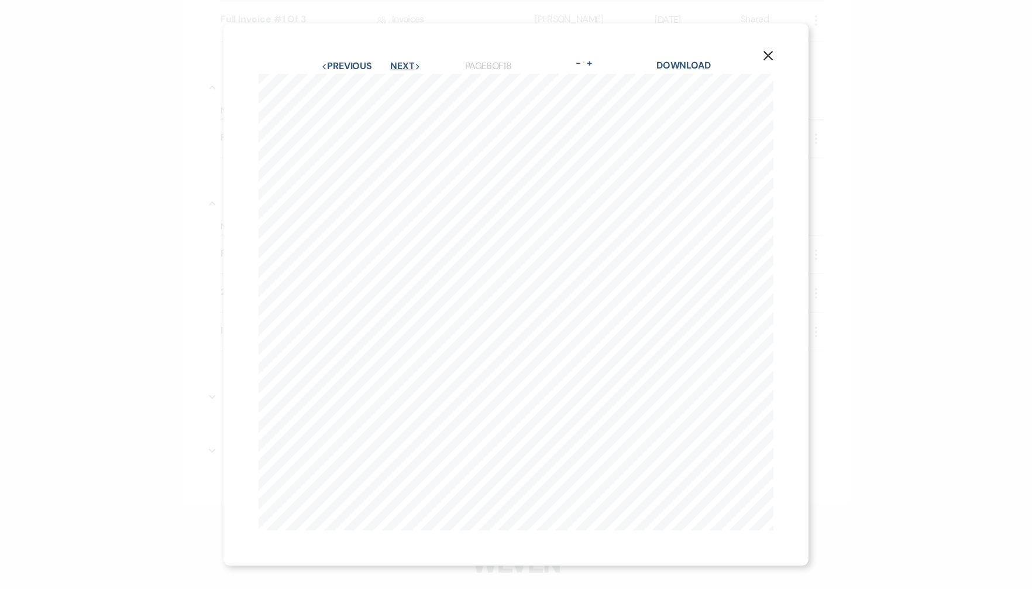
click at [402, 61] on button "Next Next" at bounding box center [405, 65] width 30 height 9
click at [128, 150] on div "X Previous Previous Next Next Page 7 of 18 - Zoom + Download Reasons Foreland i…" at bounding box center [516, 294] width 1032 height 589
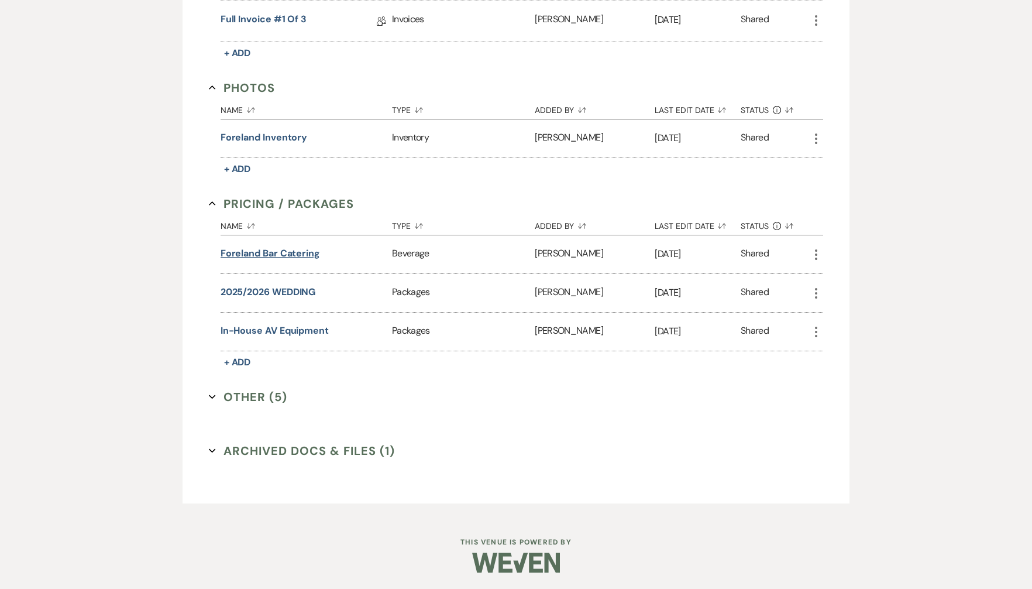
click at [257, 256] on button "Foreland Bar Catering" at bounding box center [270, 253] width 99 height 14
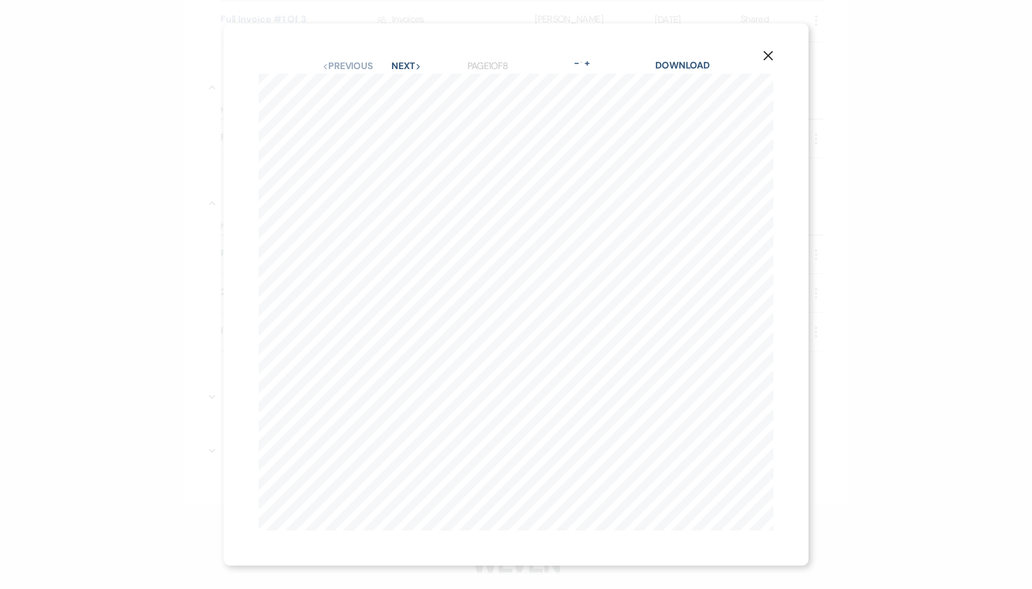
click at [407, 59] on div "Previous Previous Next Next Page 1 of 8 - Zoom + Download" at bounding box center [516, 66] width 515 height 15
click at [402, 70] on button "Next Next" at bounding box center [406, 65] width 30 height 9
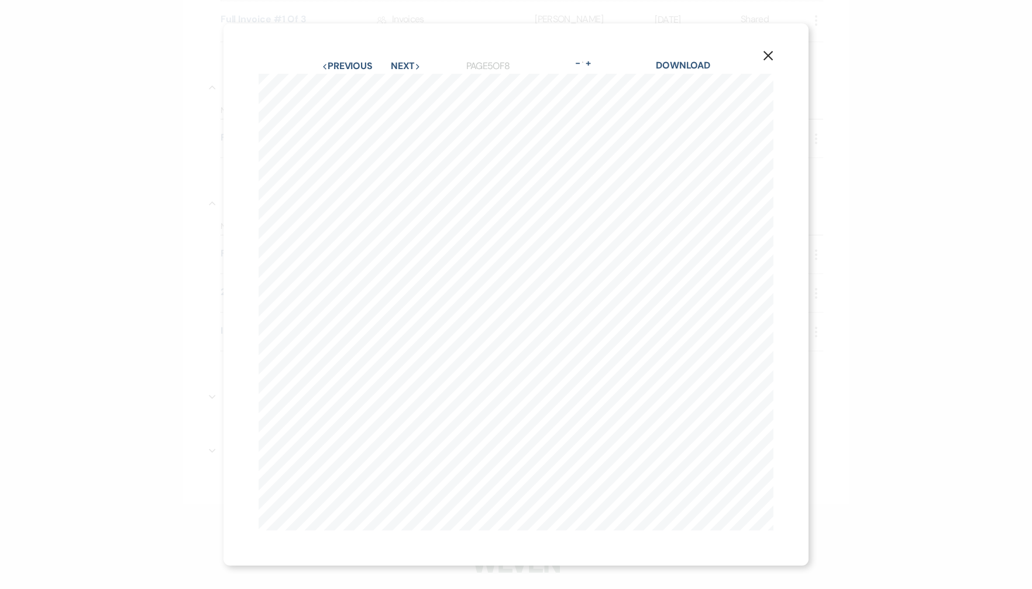
click at [771, 53] on use "button" at bounding box center [768, 55] width 9 height 9
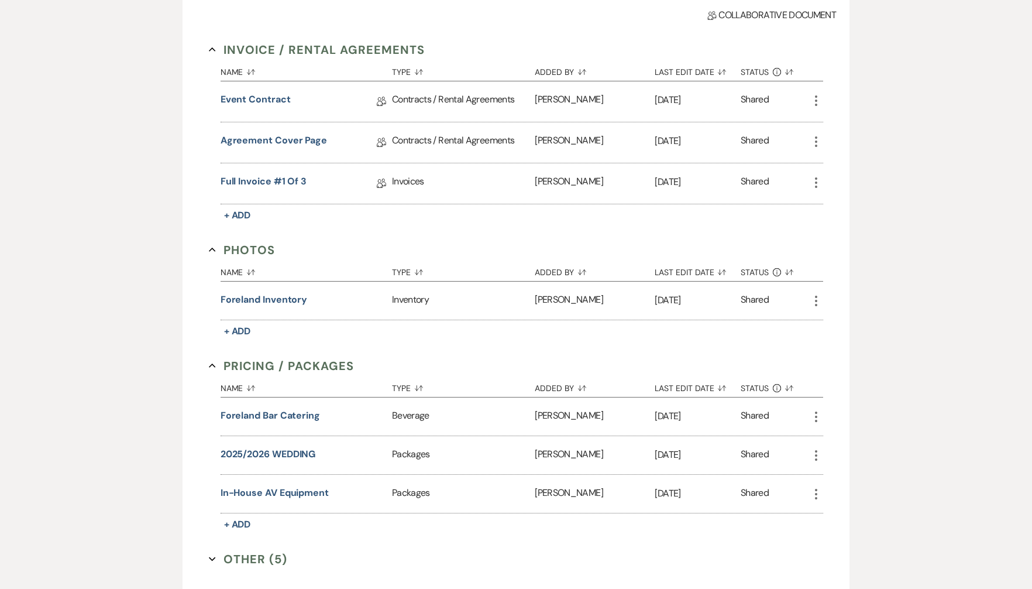
scroll to position [231, 0]
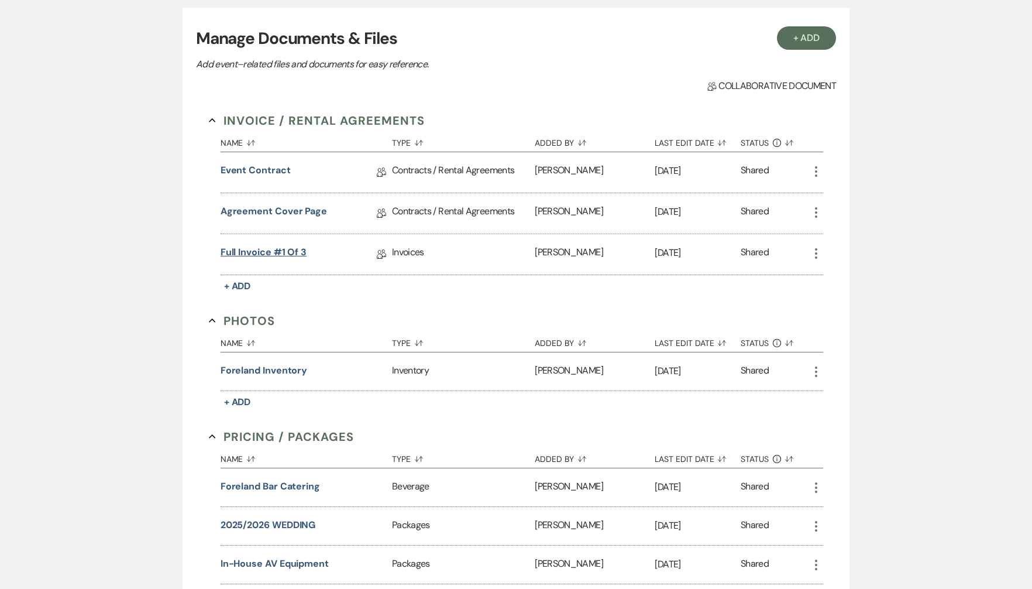
click at [267, 245] on link "Full Invoice #1 of 3" at bounding box center [264, 254] width 86 height 18
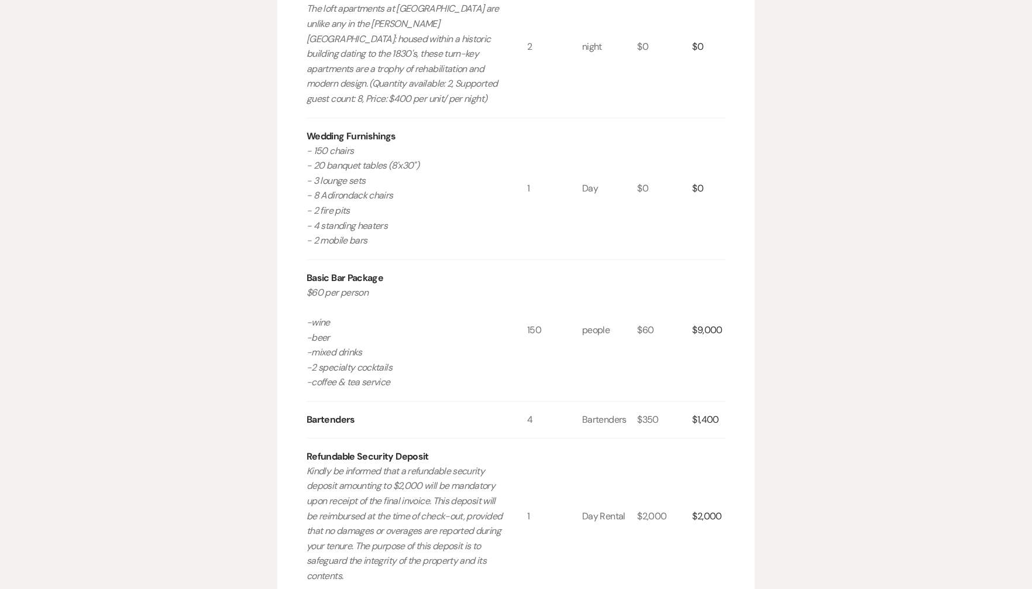
scroll to position [699, 0]
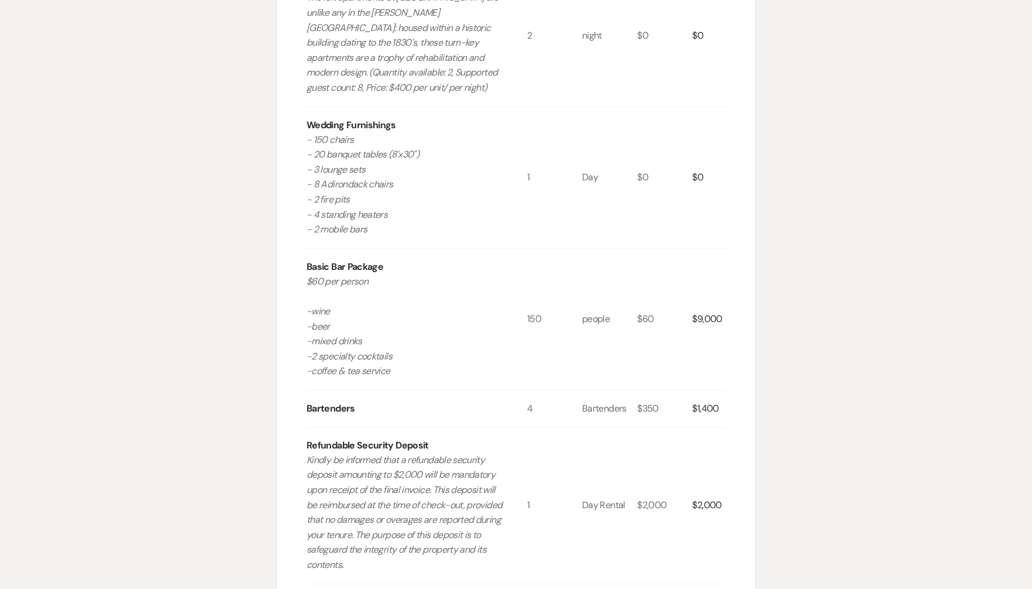
drag, startPoint x: 399, startPoint y: 333, endPoint x: 291, endPoint y: 262, distance: 129.7
click at [291, 262] on div "Invoice Created On: [DATE] 2:27 PM [PERSON_NAME] & [PERSON_NAME]'s Wedding Even…" at bounding box center [515, 124] width 477 height 1332
copy p "-wine -beer -mixed drinks -2 specialty cocktails -coffee & tea service"
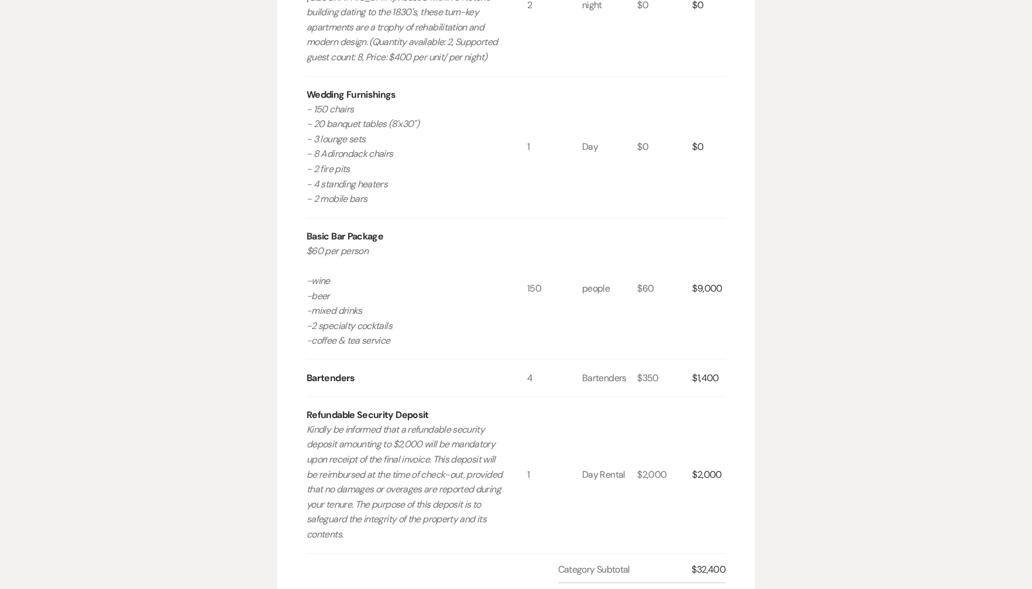
scroll to position [728, 0]
copy p "-wine -beer -mixed drinks -2 specialty cocktails -coffee & tea service"
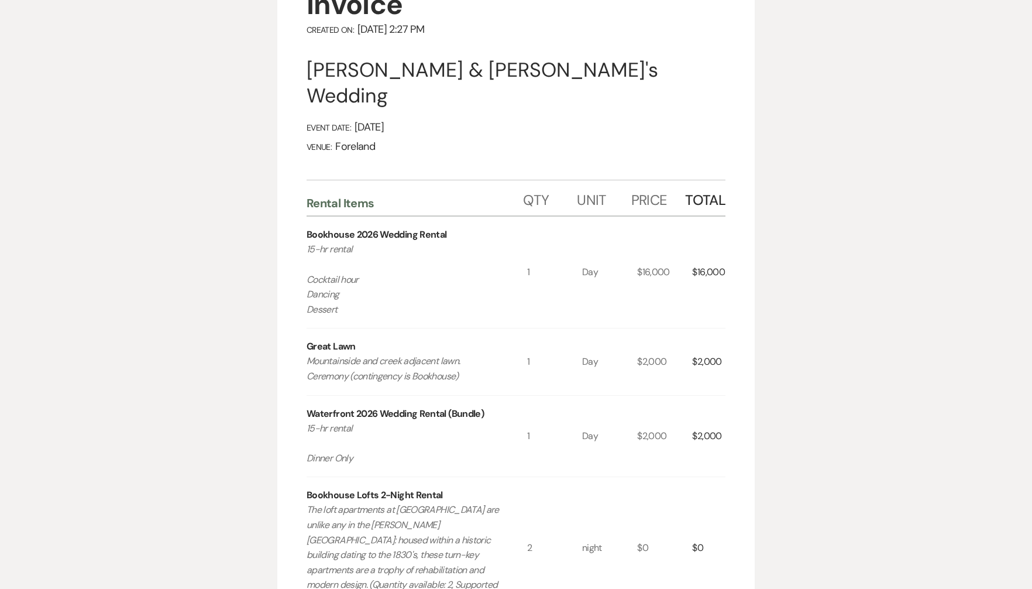
scroll to position [0, 0]
